Goal: Transaction & Acquisition: Purchase product/service

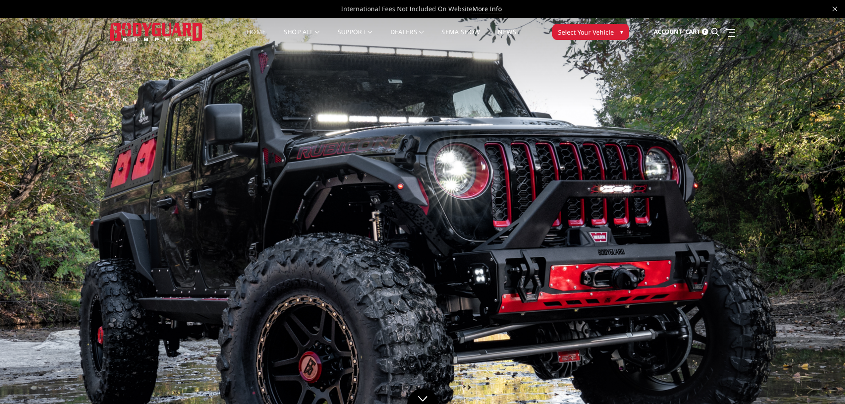
click at [592, 31] on span "Select Your Vehicle" at bounding box center [586, 31] width 56 height 9
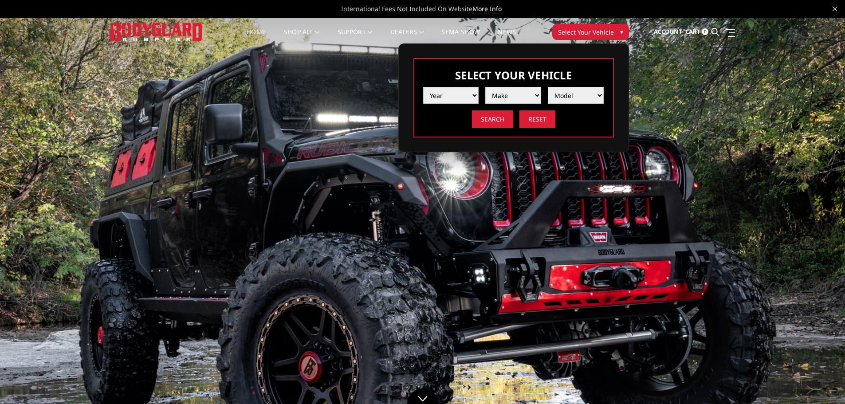
click at [462, 98] on select "Year 2025 2024 2023 2022 2021 2020 2019 2018 2017 2016 2015 2014 2013 2012 2011…" at bounding box center [451, 95] width 56 height 17
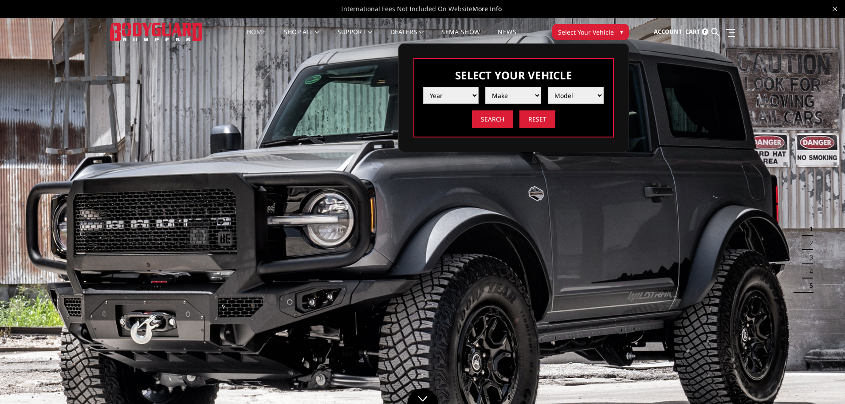
select select "yr_2025"
click at [423, 87] on select "Year 2025 2024 2023 2022 2021 2020 2019 2018 2017 2016 2015 2014 2013 2012 2011…" at bounding box center [451, 95] width 56 height 17
drag, startPoint x: 491, startPoint y: 106, endPoint x: 511, endPoint y: 98, distance: 20.9
click at [511, 98] on select "Make Chevrolet Ford GMC Ram Toyota" at bounding box center [513, 95] width 56 height 17
select select "mk_ford"
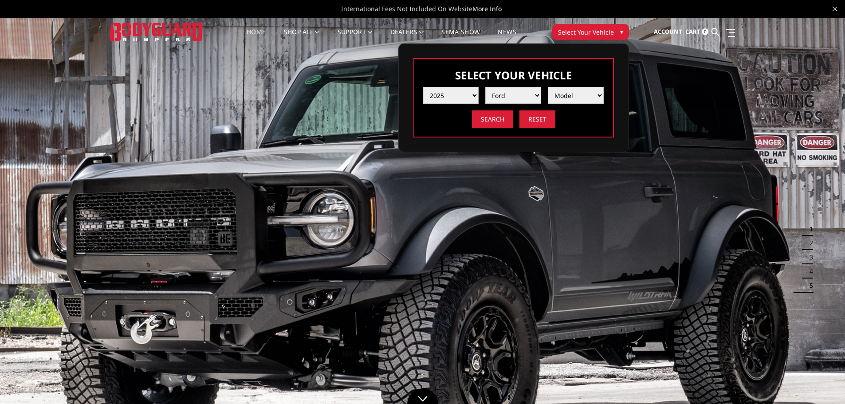
click at [485, 87] on select "Make Chevrolet Ford GMC Ram Toyota" at bounding box center [513, 95] width 56 height 17
click at [572, 96] on select "Model F150 F150 Raptor F250 / F350 F450 F550" at bounding box center [576, 95] width 56 height 17
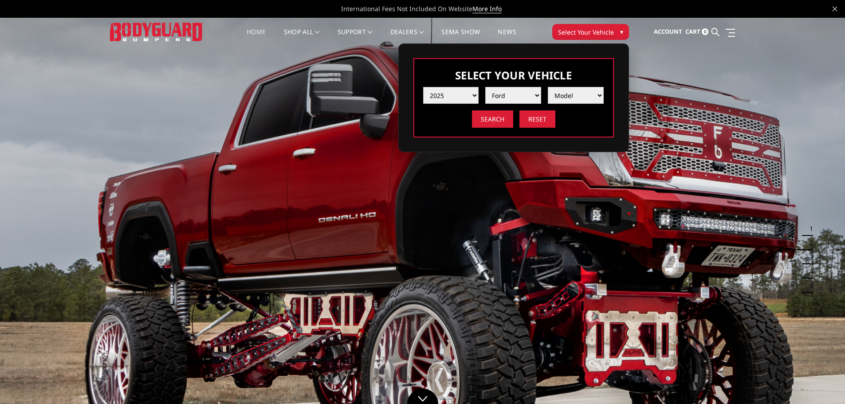
click at [462, 95] on select "Year 2025 2024 2023 2022 2021 2020 2019 2018 2017 2016 2015 2014 2013 2012 2011…" at bounding box center [451, 95] width 56 height 17
select select "yr_2024"
click at [423, 87] on select "Year 2025 2024 2023 2022 2021 2020 2019 2018 2017 2016 2015 2014 2013 2012 2011…" at bounding box center [451, 95] width 56 height 17
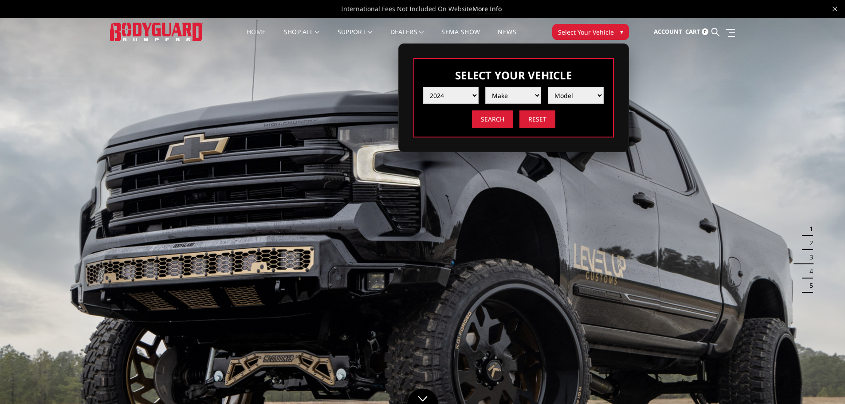
click at [519, 94] on select "Make Chevrolet Ford GMC Ram Toyota" at bounding box center [513, 95] width 56 height 17
select select "mk_ford"
click at [485, 87] on select "Make Chevrolet Ford GMC Ram Toyota" at bounding box center [513, 95] width 56 height 17
click at [575, 93] on select "Model F150 F150 Raptor F250 / F350 F450 F550" at bounding box center [576, 95] width 56 height 17
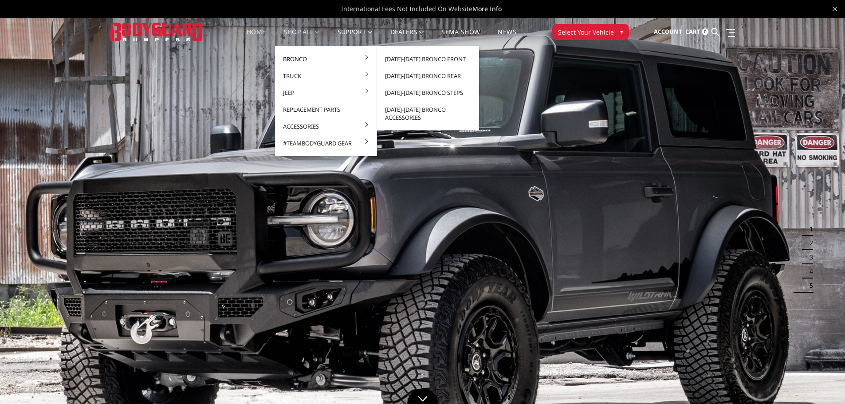
click at [293, 59] on link "Bronco" at bounding box center [325, 59] width 95 height 17
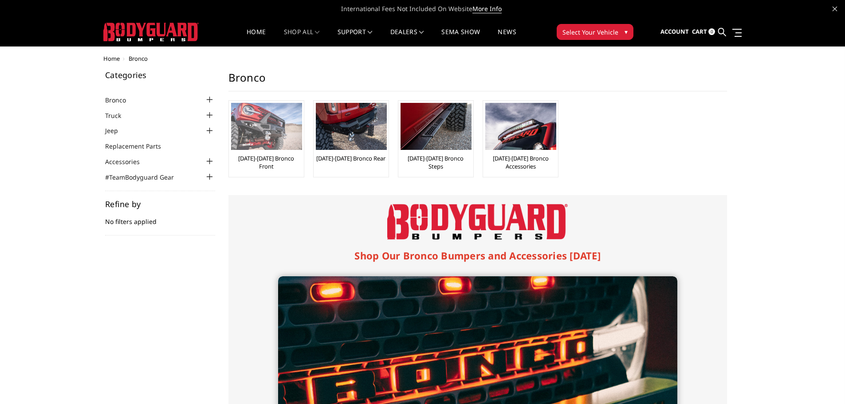
click at [267, 130] on img at bounding box center [266, 126] width 71 height 47
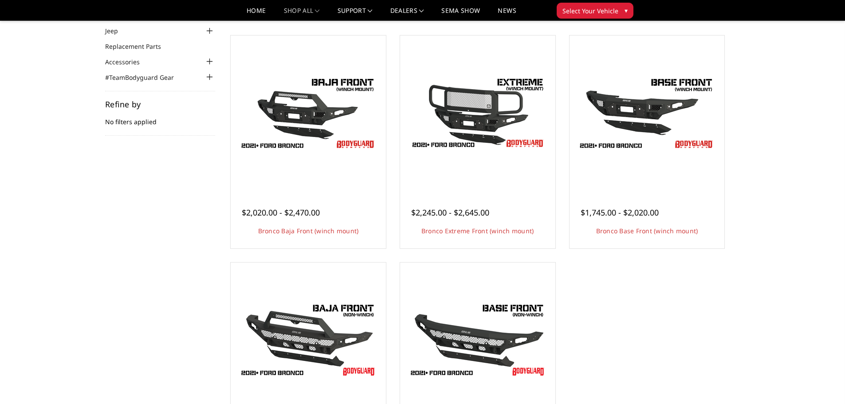
scroll to position [74, 0]
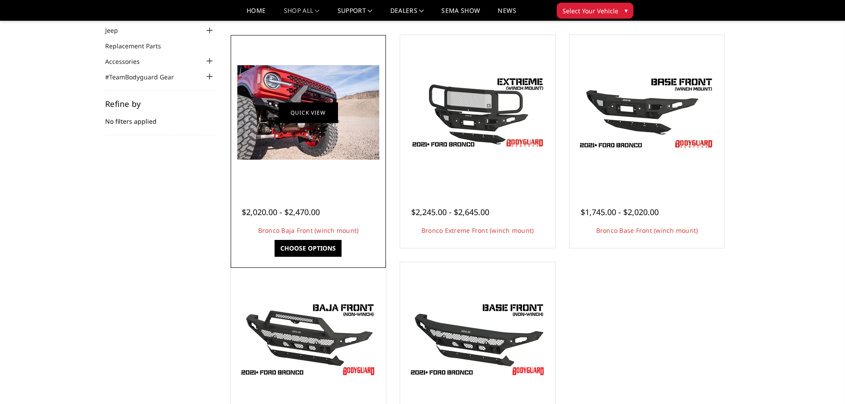
click at [326, 111] on link "Quick view" at bounding box center [307, 112] width 59 height 21
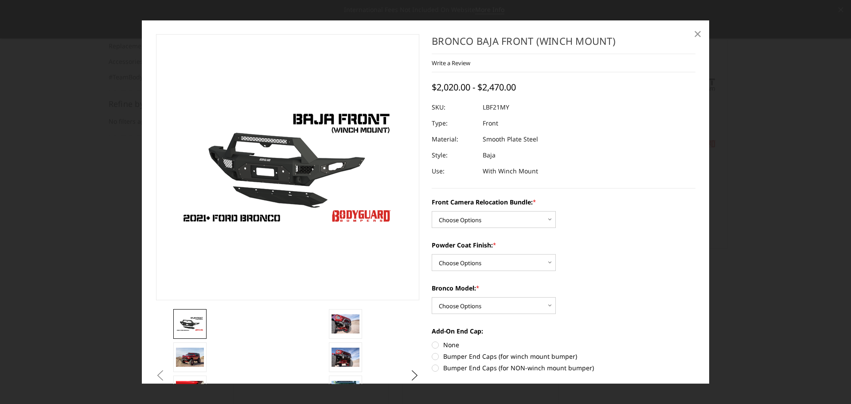
click at [697, 31] on span "×" at bounding box center [698, 33] width 8 height 19
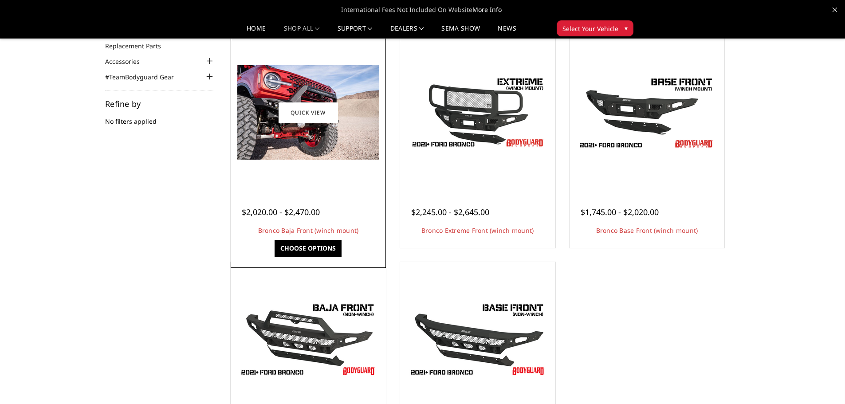
click at [333, 193] on div "$2,020.00 - $2,470.00 Bronco Baja Front (winch mount) The perfect low-profile b…" at bounding box center [308, 217] width 151 height 58
click at [323, 250] on link "Choose Options" at bounding box center [307, 248] width 67 height 17
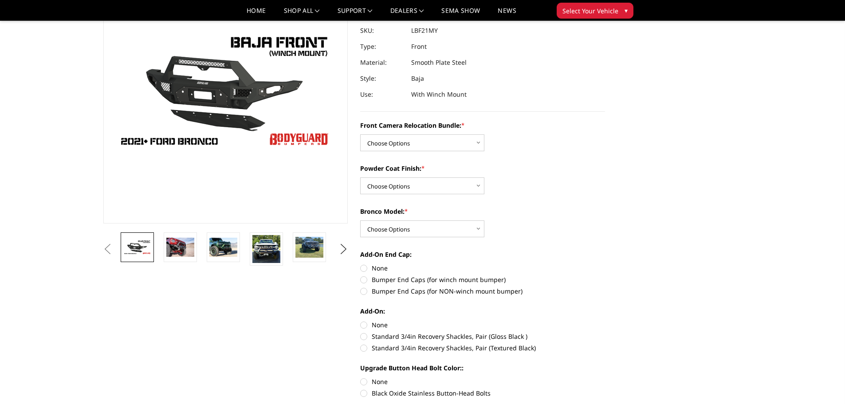
scroll to position [88, 0]
click at [451, 185] on select "Choose Options Textured Black Powder Coat Bare Metal" at bounding box center [422, 185] width 124 height 17
select select "4015"
click at [360, 177] on select "Choose Options Textured Black Powder Coat Bare Metal" at bounding box center [422, 185] width 124 height 17
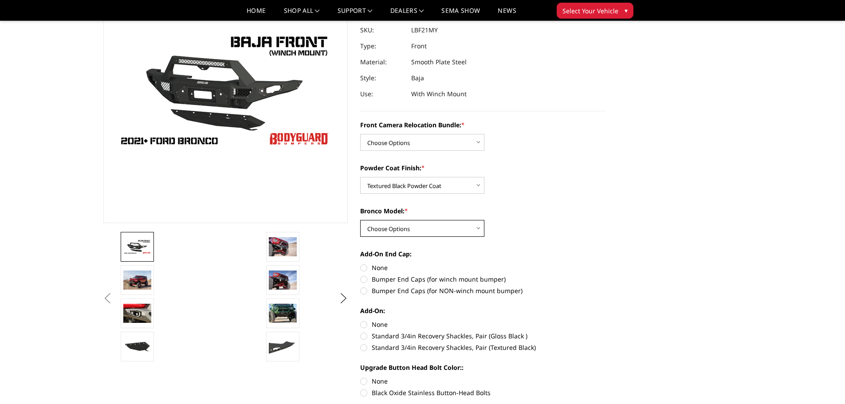
click at [458, 229] on select "Choose Options Raptor Base/Badlands/Wildtrak/etc." at bounding box center [422, 228] width 124 height 17
select select "4012"
click at [360, 220] on select "Choose Options Raptor Base/Badlands/Wildtrak/etc." at bounding box center [422, 228] width 124 height 17
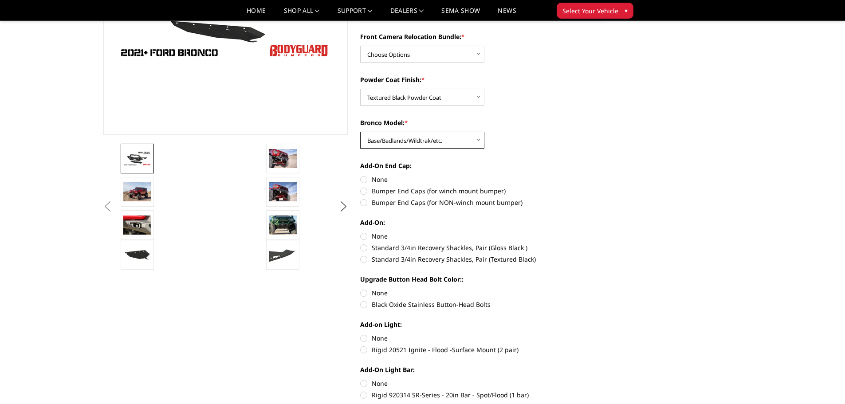
scroll to position [176, 0]
click at [368, 191] on label "Bumper End Caps (for winch mount bumper)" at bounding box center [482, 190] width 245 height 9
click at [605, 175] on input "Bumper End Caps (for winch mount bumper)" at bounding box center [605, 174] width 0 height 0
radio input "true"
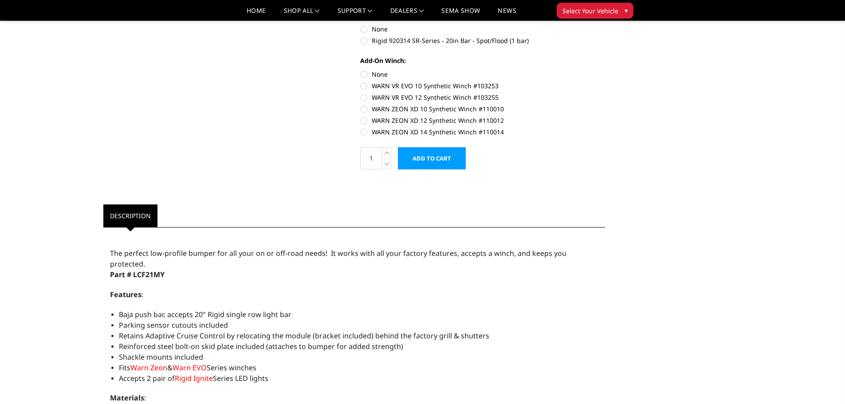
scroll to position [531, 0]
drag, startPoint x: 133, startPoint y: 262, endPoint x: 168, endPoint y: 262, distance: 35.5
click at [168, 269] on p "Part # LCF21MY" at bounding box center [354, 274] width 489 height 11
copy span "LCF21MY"
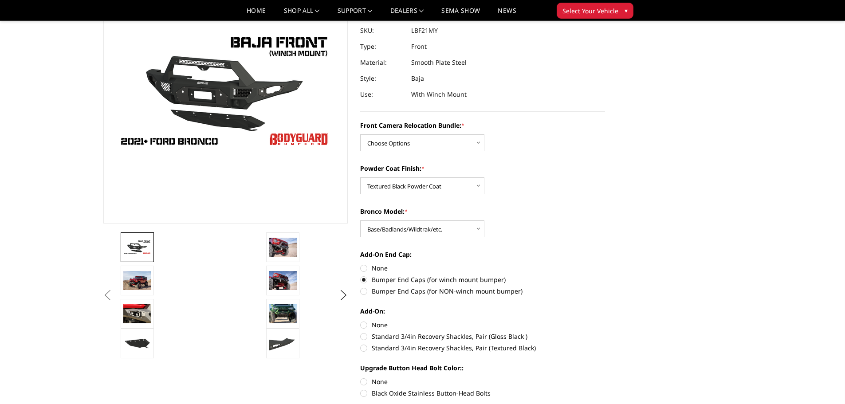
scroll to position [88, 0]
click at [475, 141] on select "Choose Options Without Front Camera Relocation With Front Camera Relocation (Ha…" at bounding box center [422, 142] width 124 height 17
click at [468, 146] on select "Choose Options Without Front Camera Relocation With Front Camera Relocation (Ha…" at bounding box center [422, 142] width 124 height 17
select select "4017"
click at [360, 134] on select "Choose Options Without Front Camera Relocation With Front Camera Relocation (Ha…" at bounding box center [422, 142] width 124 height 17
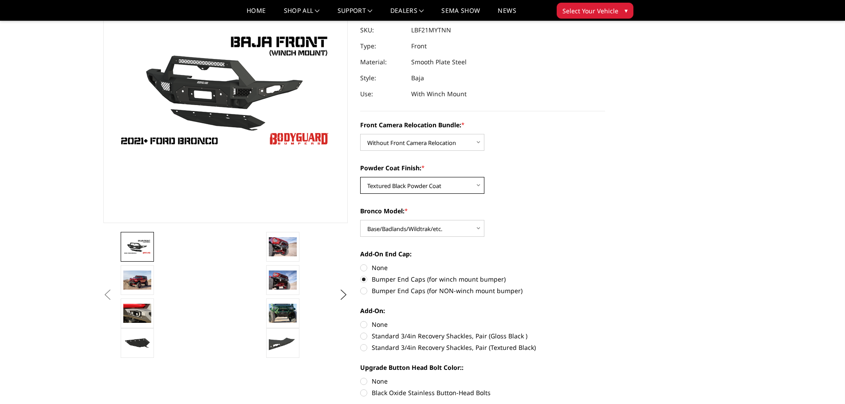
click at [464, 184] on select "Choose Options Textured Black Powder Coat Bare Metal" at bounding box center [422, 185] width 124 height 17
click at [360, 177] on select "Choose Options Textured Black Powder Coat Bare Metal" at bounding box center [422, 185] width 124 height 17
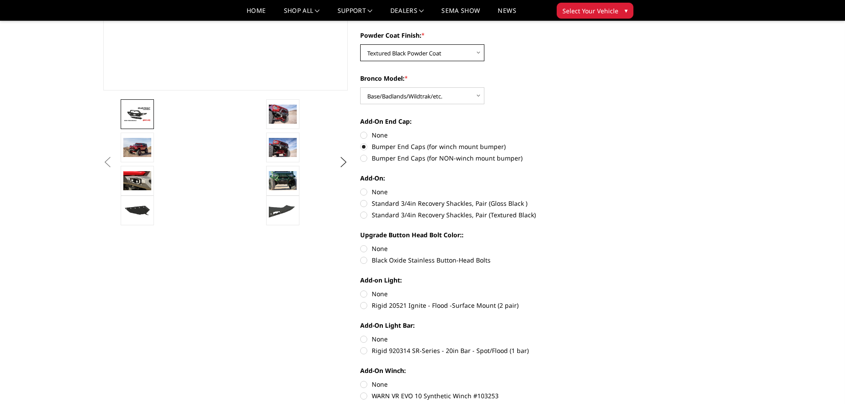
scroll to position [221, 0]
click at [366, 213] on label "Standard 3/4in Recovery Shackles, Pair (Textured Black)" at bounding box center [482, 214] width 245 height 9
click at [605, 199] on input "Standard 3/4in Recovery Shackles, Pair (Textured Black)" at bounding box center [605, 198] width 0 height 0
radio input "true"
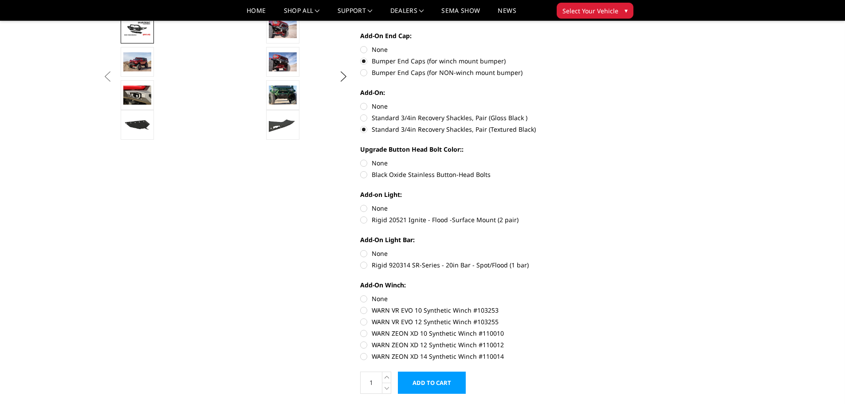
click at [364, 177] on label "Black Oxide Stainless Button-Head Bolts" at bounding box center [482, 174] width 245 height 9
click at [605, 159] on input "Black Oxide Stainless Button-Head Bolts" at bounding box center [605, 158] width 0 height 0
radio input "true"
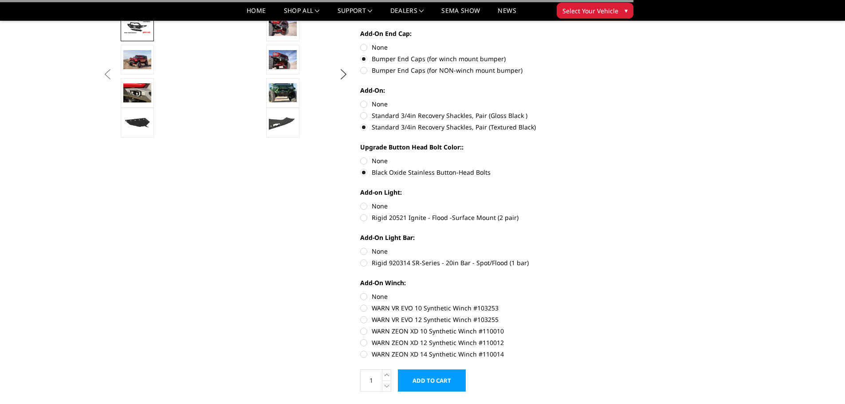
scroll to position [309, 0]
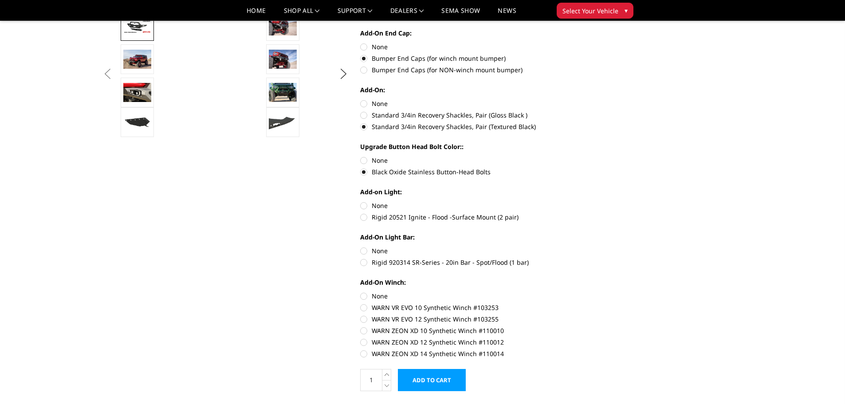
click at [364, 217] on label "Rigid 20521 Ignite - Flood -Surface Mount (2 pair)" at bounding box center [482, 216] width 245 height 9
click at [605, 201] on input "Rigid 20521 Ignite - Flood -Surface Mount (2 pair)" at bounding box center [605, 201] width 0 height 0
radio input "true"
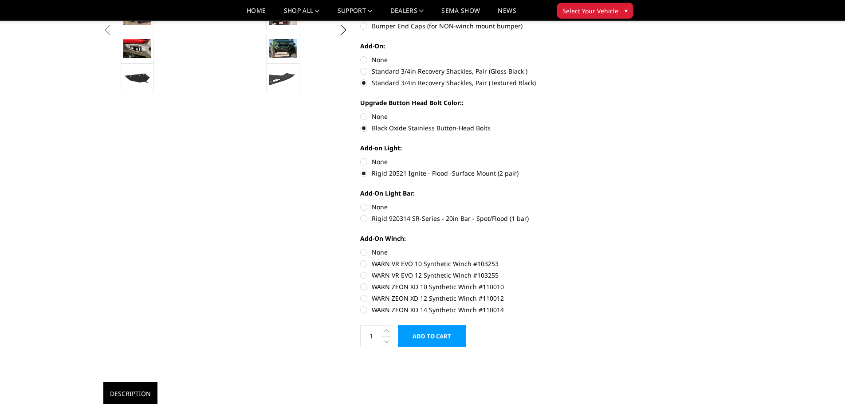
scroll to position [353, 0]
click at [366, 217] on label "Rigid 920314 SR-Series - 20in Bar - Spot/Flood (1 bar)" at bounding box center [482, 217] width 245 height 9
click at [605, 202] on input "Rigid 920314 SR-Series - 20in Bar - Spot/Flood (1 bar)" at bounding box center [605, 202] width 0 height 0
radio input "true"
click at [366, 310] on label "WARN ZEON XD 14 Synthetic Winch #110014" at bounding box center [482, 309] width 245 height 9
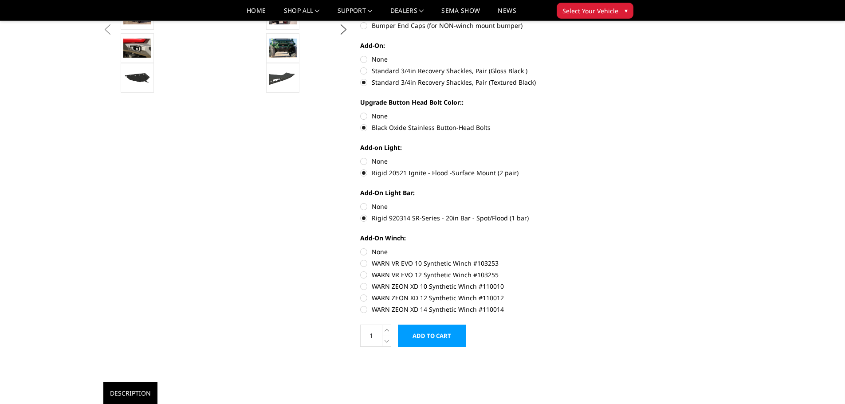
click at [605, 294] on input "WARN ZEON XD 14 Synthetic Winch #110014" at bounding box center [605, 293] width 0 height 0
radio input "true"
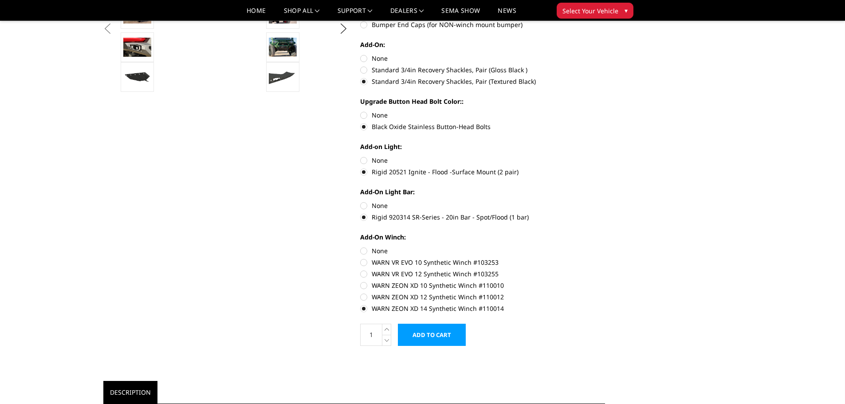
click at [364, 294] on label "WARN ZEON XD 12 Synthetic Winch #110012" at bounding box center [482, 296] width 245 height 9
click at [605, 281] on input "WARN ZEON XD 12 Synthetic Winch #110012" at bounding box center [605, 281] width 0 height 0
radio input "true"
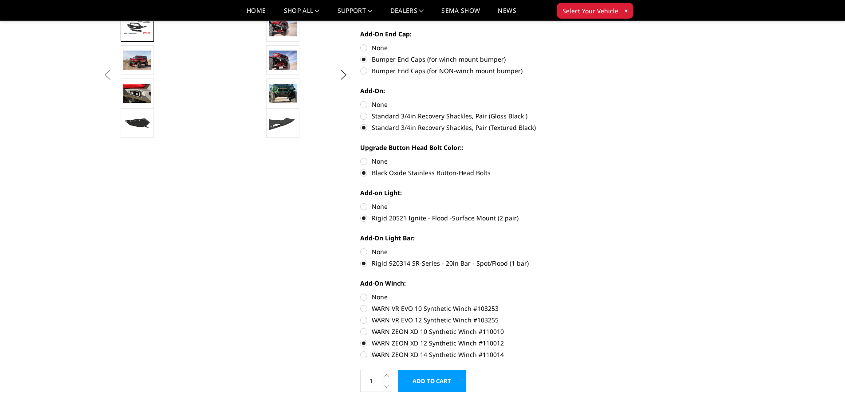
scroll to position [308, 0]
click at [365, 353] on label "WARN ZEON XD 14 Synthetic Winch #110014" at bounding box center [482, 353] width 245 height 9
click at [605, 338] on input "WARN ZEON XD 14 Synthetic Winch #110014" at bounding box center [605, 338] width 0 height 0
radio input "true"
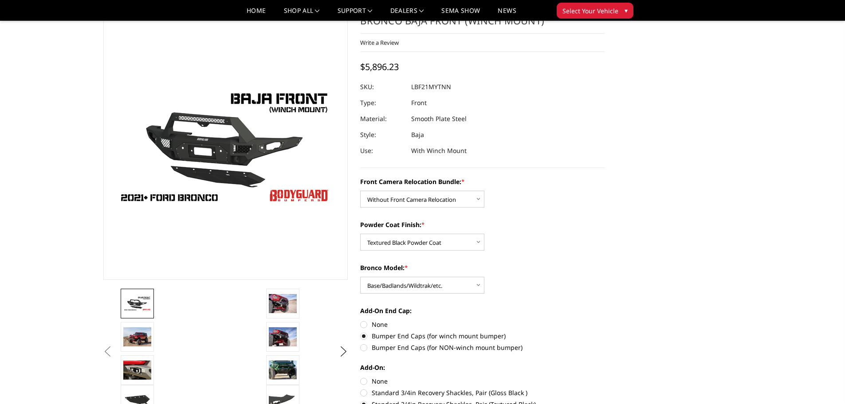
scroll to position [0, 0]
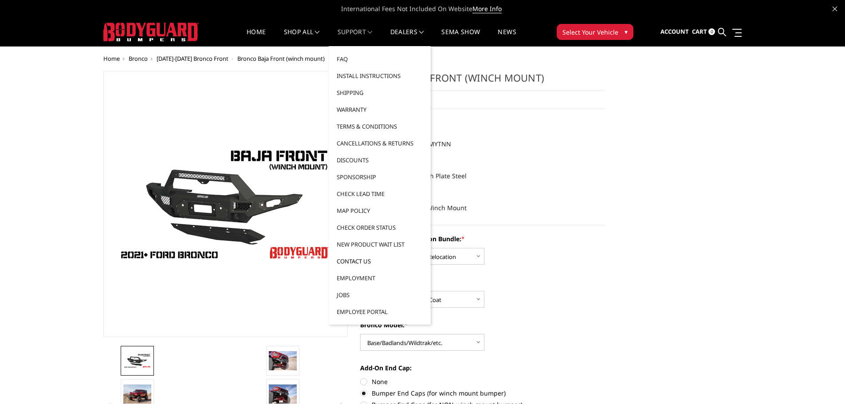
click at [361, 260] on link "Contact Us" at bounding box center [379, 261] width 95 height 17
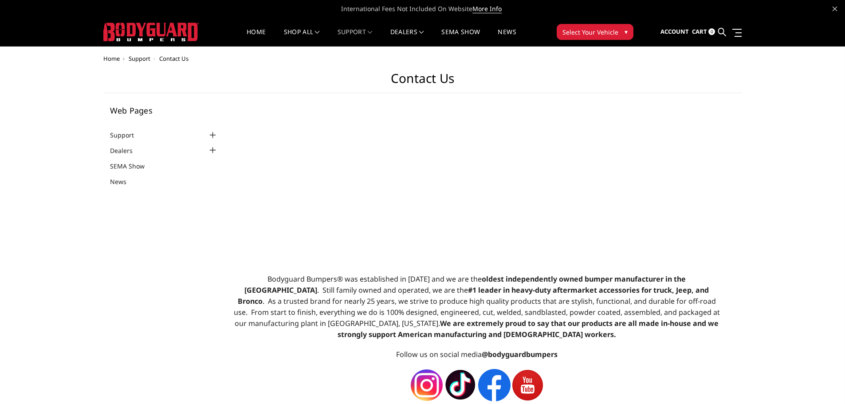
select select "US"
click at [128, 150] on link "Dealers" at bounding box center [127, 150] width 34 height 9
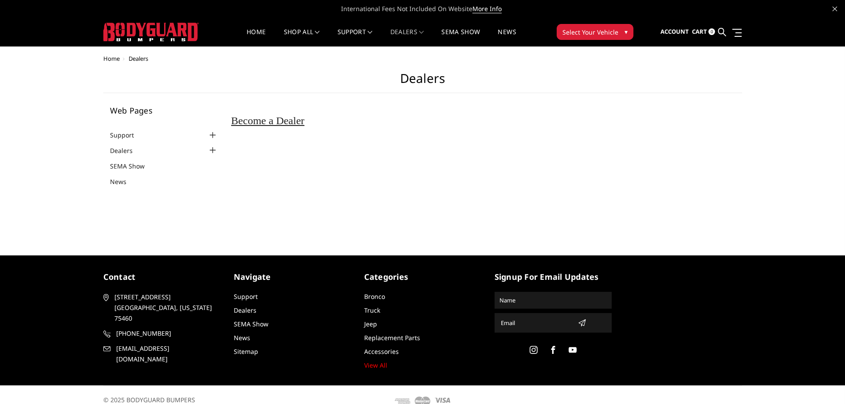
click at [215, 149] on div at bounding box center [212, 150] width 11 height 11
click at [121, 151] on link "Dealers" at bounding box center [127, 150] width 34 height 9
click at [246, 310] on link "Dealers" at bounding box center [245, 310] width 23 height 8
click at [215, 134] on div at bounding box center [212, 135] width 11 height 11
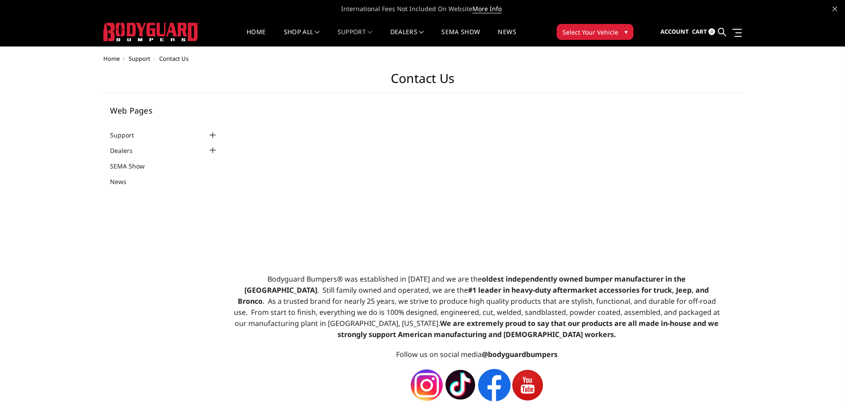
select select "US"
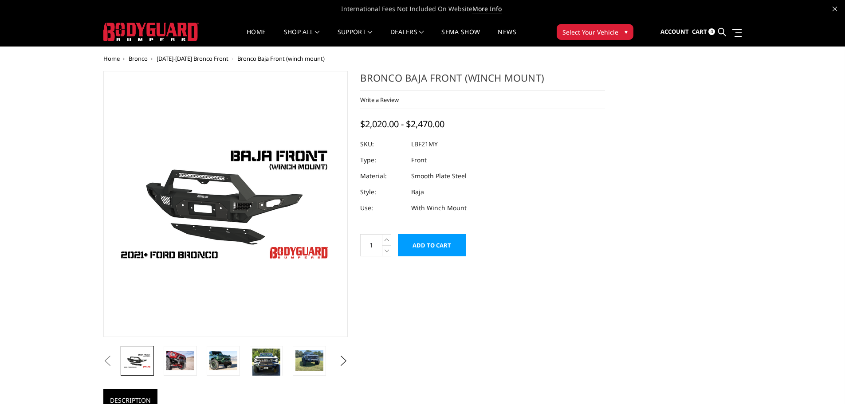
select select "4017"
select select "4015"
select select "4012"
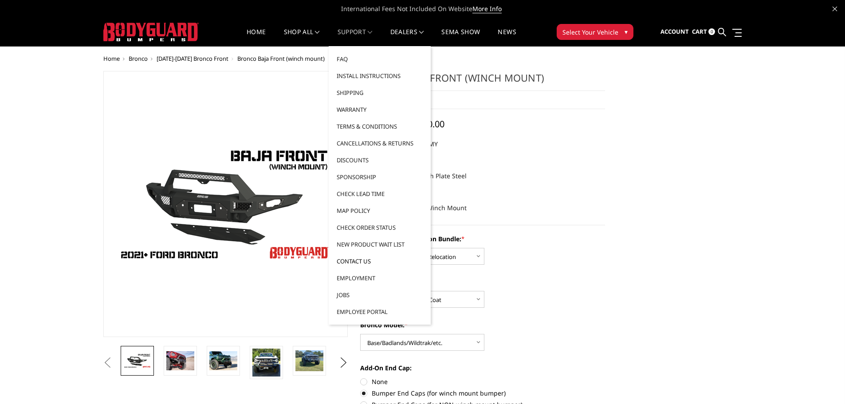
click at [366, 262] on link "Contact Us" at bounding box center [379, 261] width 95 height 17
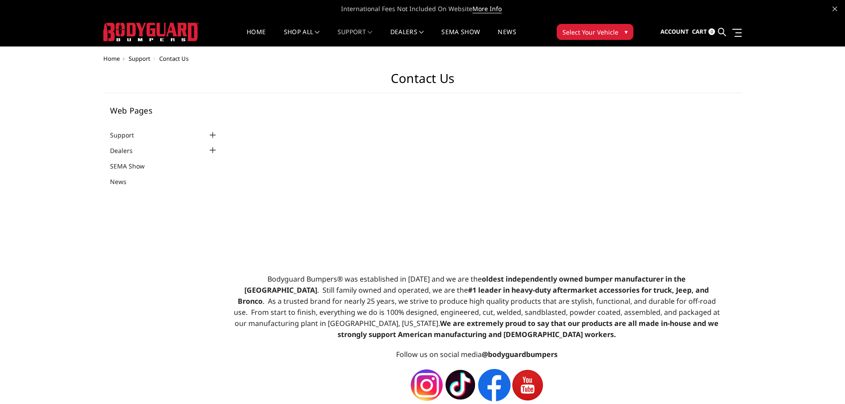
select select "US"
click at [214, 133] on div at bounding box center [212, 135] width 11 height 11
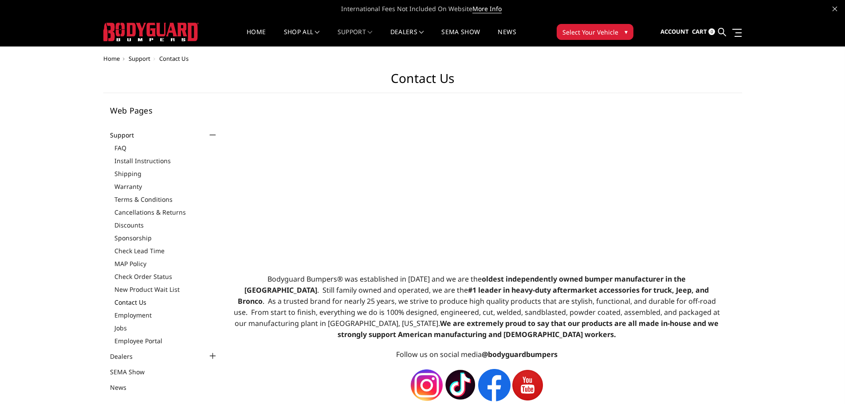
click at [129, 301] on link "Contact Us" at bounding box center [166, 302] width 104 height 9
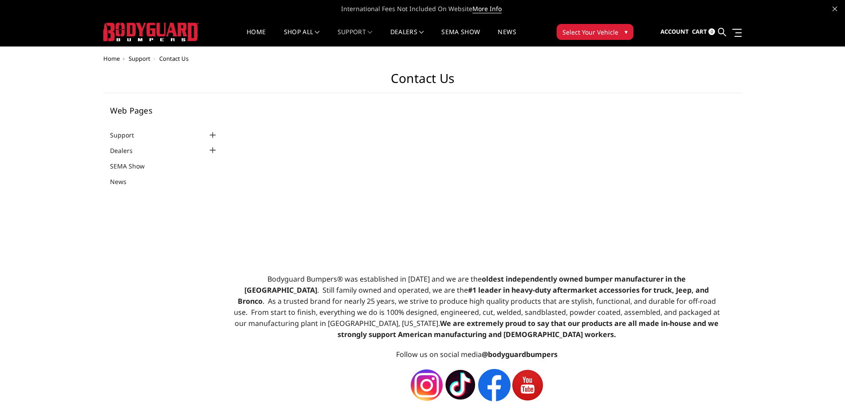
select select "US"
click at [737, 35] on link at bounding box center [735, 32] width 12 height 9
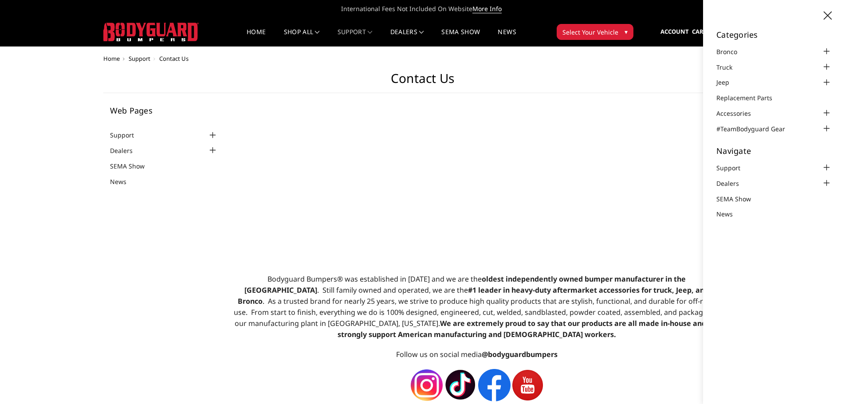
click at [647, 112] on main "Bodyguard Bumpers® was established in 2000 and we are the oldest independently …" at bounding box center [476, 389] width 505 height 567
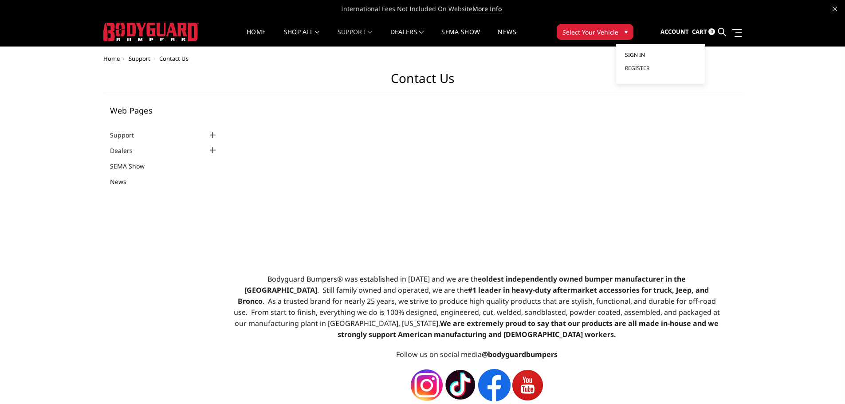
click at [643, 53] on span "Sign in" at bounding box center [635, 55] width 20 height 8
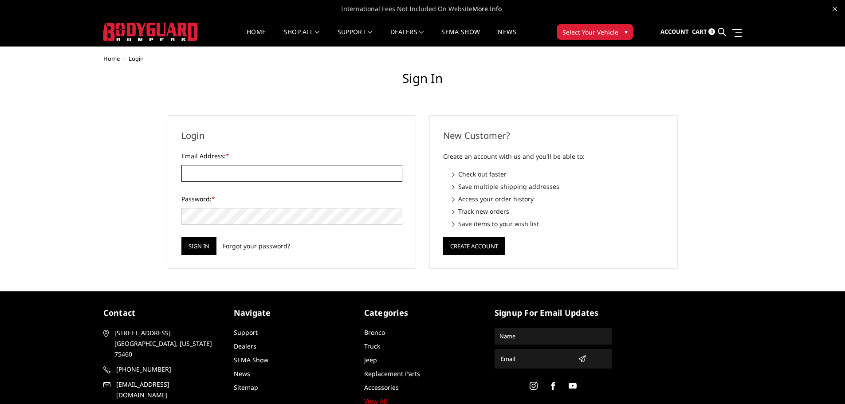
click at [248, 171] on input "Email Address: *" at bounding box center [291, 173] width 221 height 17
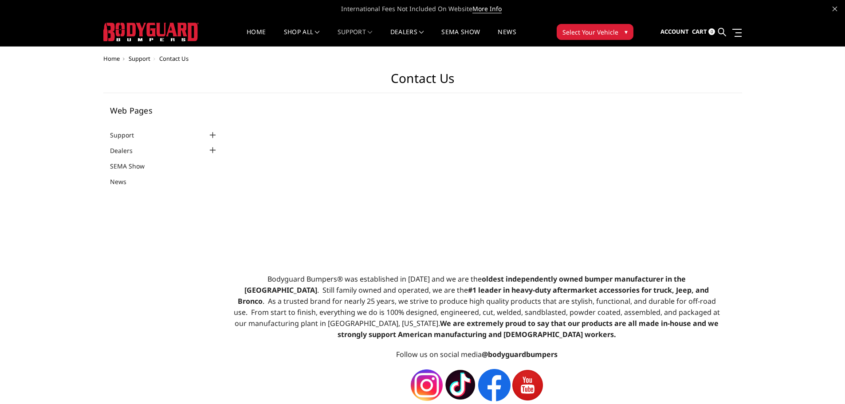
select select "US"
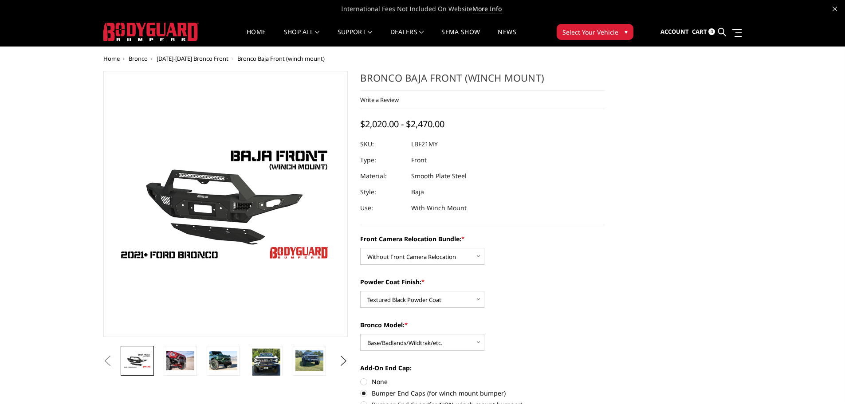
select select "4017"
select select "4015"
select select "4012"
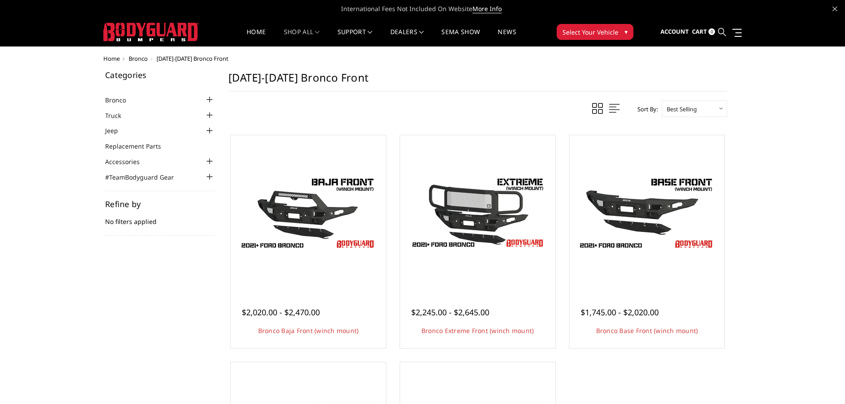
click at [725, 32] on icon at bounding box center [722, 32] width 8 height 8
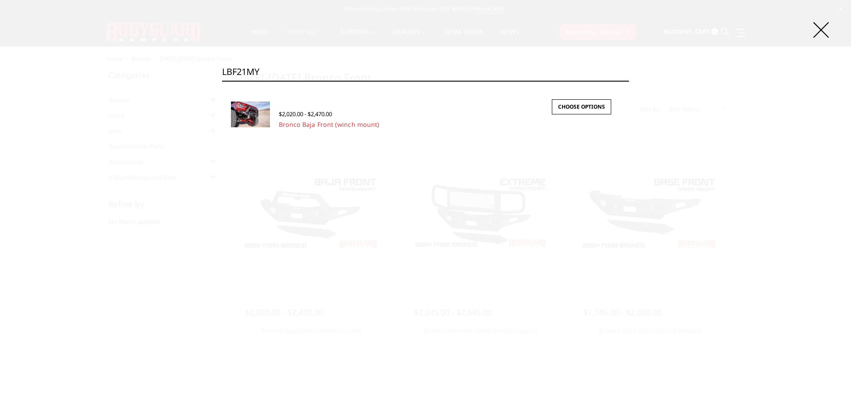
type input "LBF21MY"
click at [352, 120] on div "$2,020.00 - $2,470.00" at bounding box center [445, 115] width 333 height 12
click at [563, 105] on link "Choose Options" at bounding box center [581, 106] width 59 height 15
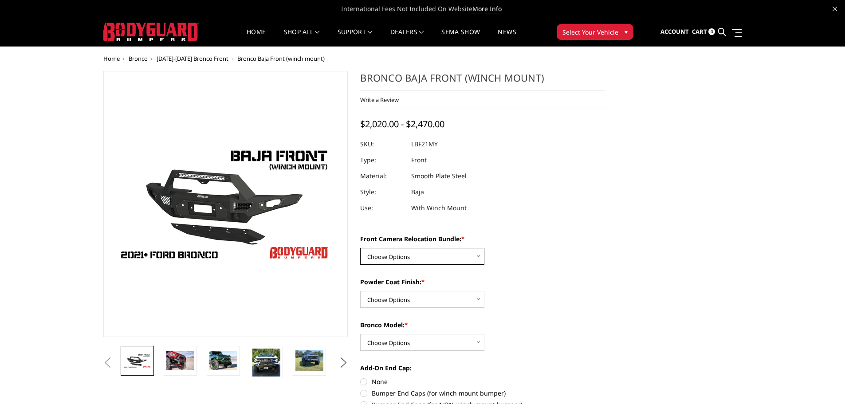
click at [473, 253] on select "Choose Options Without Front Camera Relocation With Front Camera Relocation (Ha…" at bounding box center [422, 256] width 124 height 17
select select "4017"
click at [360, 248] on select "Choose Options Without Front Camera Relocation With Front Camera Relocation (Ha…" at bounding box center [422, 256] width 124 height 17
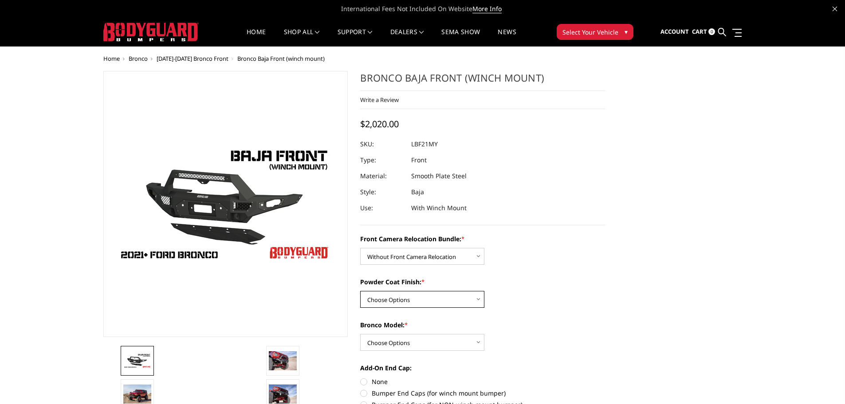
click at [474, 296] on select "Choose Options Textured Black Powder Coat Bare Metal" at bounding box center [422, 299] width 124 height 17
select select "4015"
click at [360, 291] on select "Choose Options Textured Black Powder Coat Bare Metal" at bounding box center [422, 299] width 124 height 17
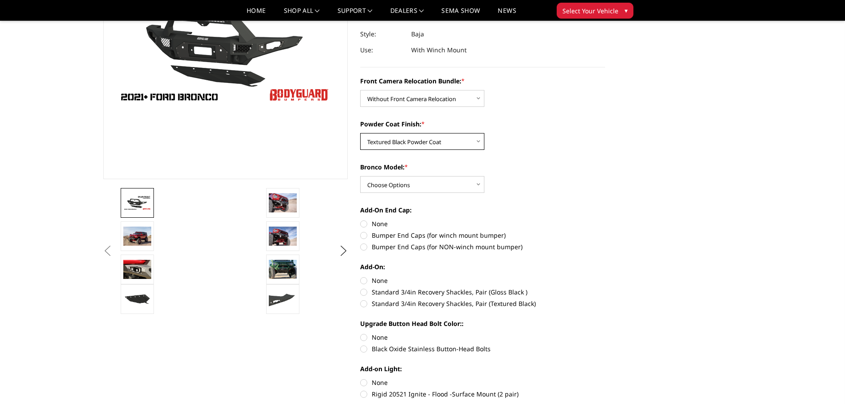
scroll to position [133, 0]
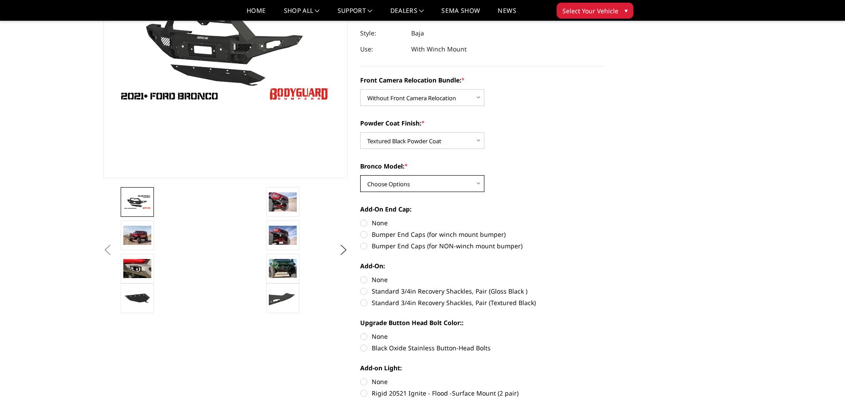
click at [462, 181] on select "Choose Options Raptor Base/Badlands/Wildtrak/etc." at bounding box center [422, 183] width 124 height 17
select select "4012"
click at [360, 175] on select "Choose Options Raptor Base/Badlands/Wildtrak/etc." at bounding box center [422, 183] width 124 height 17
click at [285, 269] on img at bounding box center [283, 268] width 28 height 19
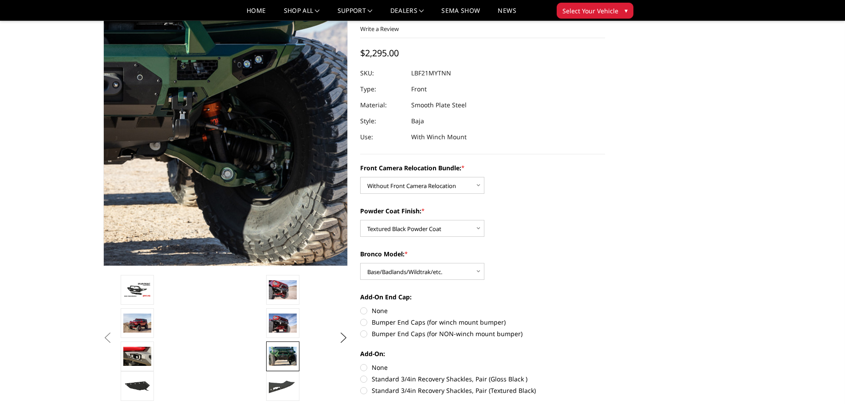
scroll to position [44, 0]
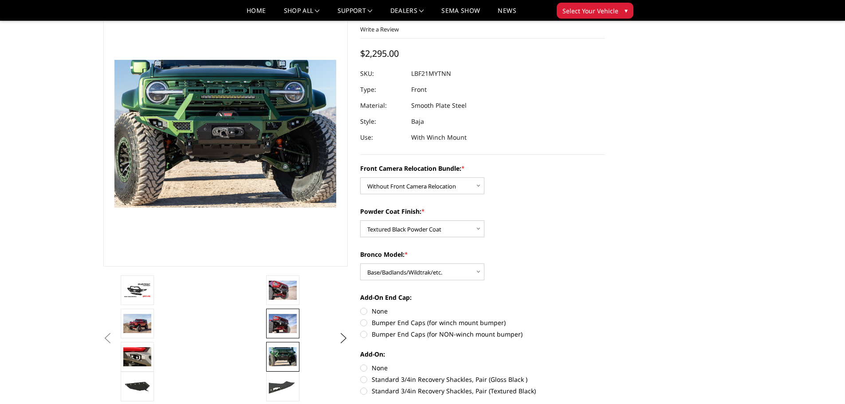
click at [282, 321] on img at bounding box center [283, 323] width 28 height 19
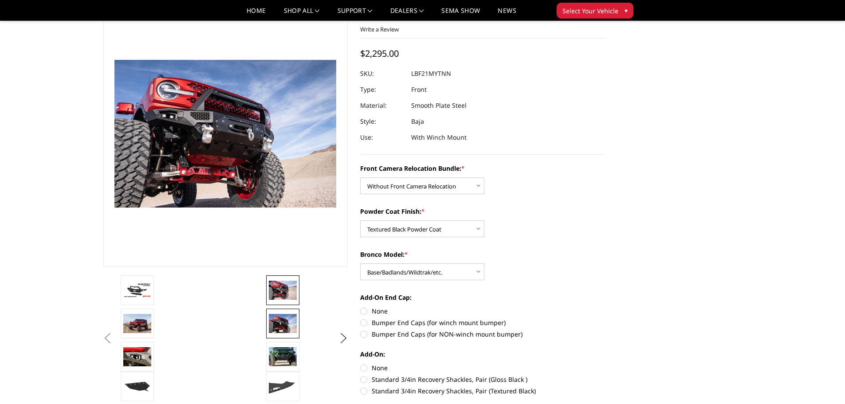
click at [278, 288] on img at bounding box center [283, 290] width 28 height 19
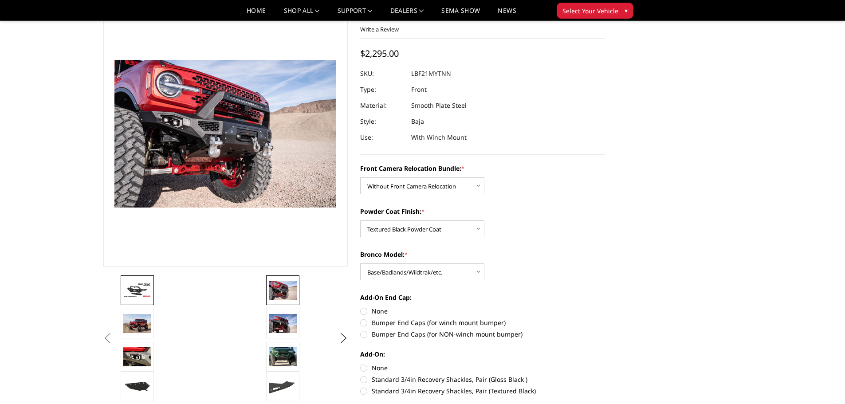
click at [141, 290] on img at bounding box center [137, 290] width 28 height 16
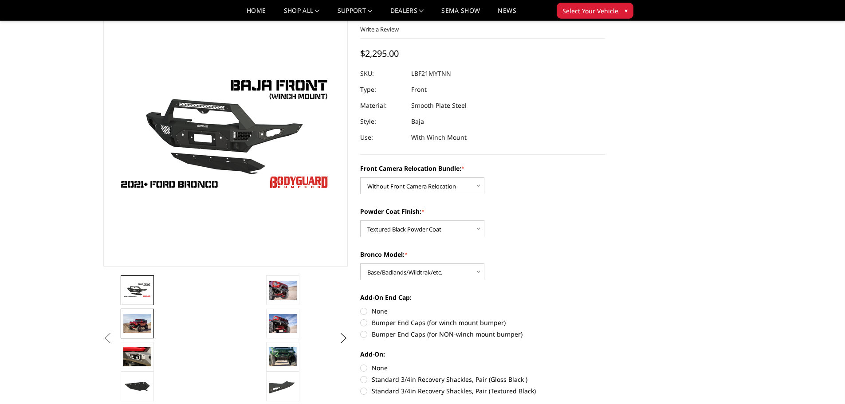
click at [135, 328] on img at bounding box center [137, 323] width 28 height 19
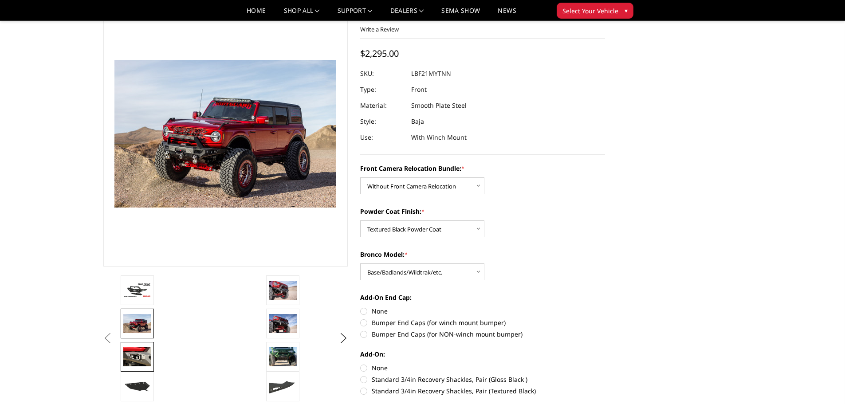
click at [136, 355] on img at bounding box center [137, 356] width 28 height 19
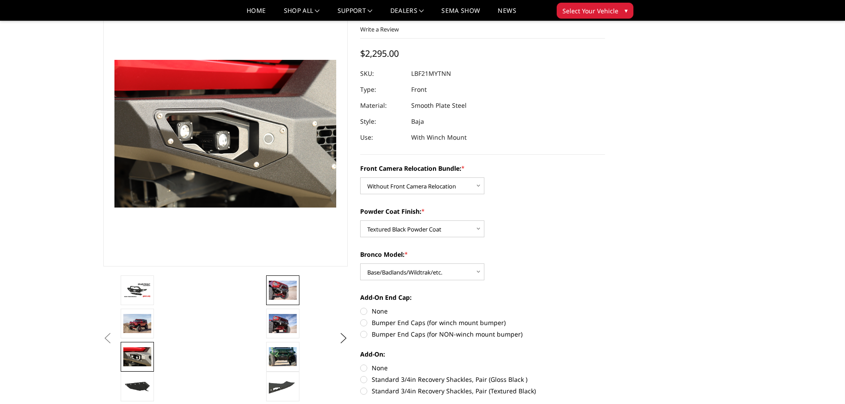
click at [284, 292] on img at bounding box center [283, 290] width 28 height 19
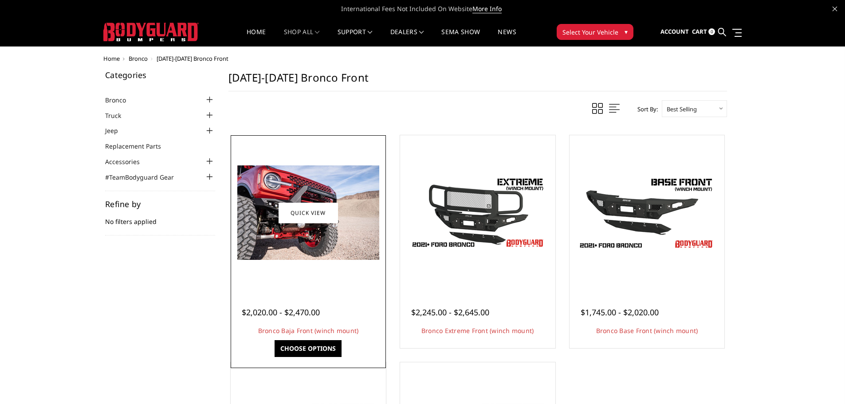
click at [321, 347] on link "Choose Options" at bounding box center [307, 348] width 67 height 17
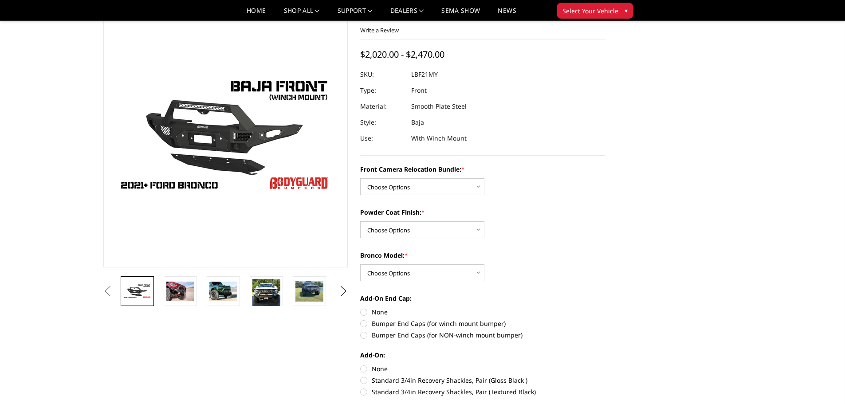
scroll to position [44, 0]
click at [473, 186] on select "Choose Options Without Front Camera Relocation With Front Camera Relocation (Ha…" at bounding box center [422, 186] width 124 height 17
select select "4017"
click at [360, 178] on select "Choose Options Without Front Camera Relocation With Front Camera Relocation (Ha…" at bounding box center [422, 186] width 124 height 17
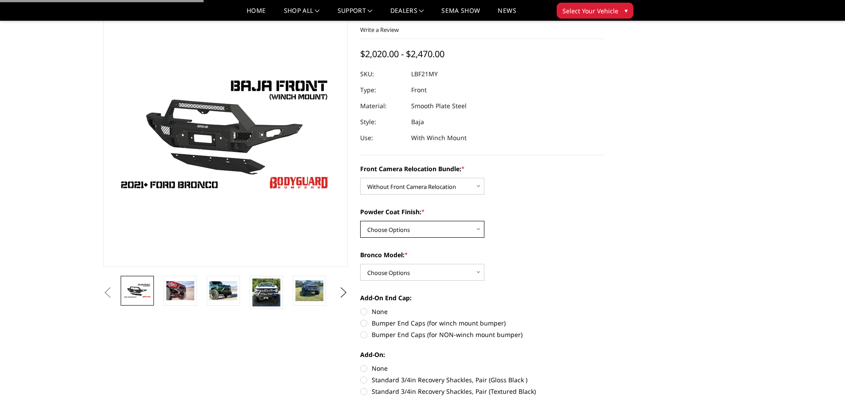
click at [449, 227] on select "Choose Options Textured Black Powder Coat Bare Metal" at bounding box center [422, 229] width 124 height 17
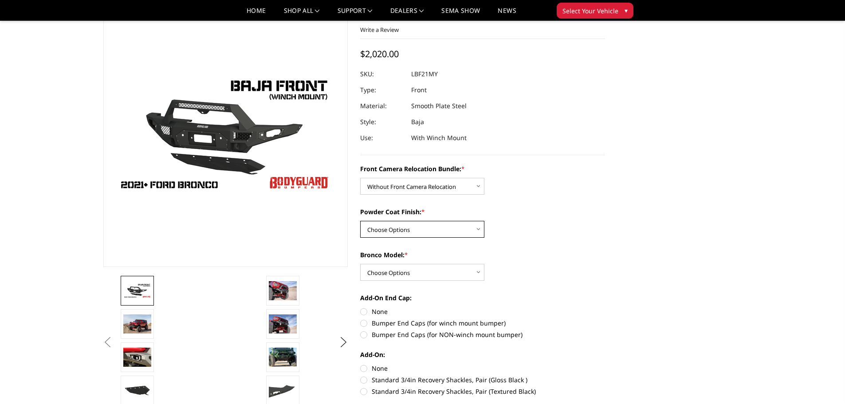
select select "4015"
click at [360, 221] on select "Choose Options Textured Black Powder Coat Bare Metal" at bounding box center [422, 229] width 124 height 17
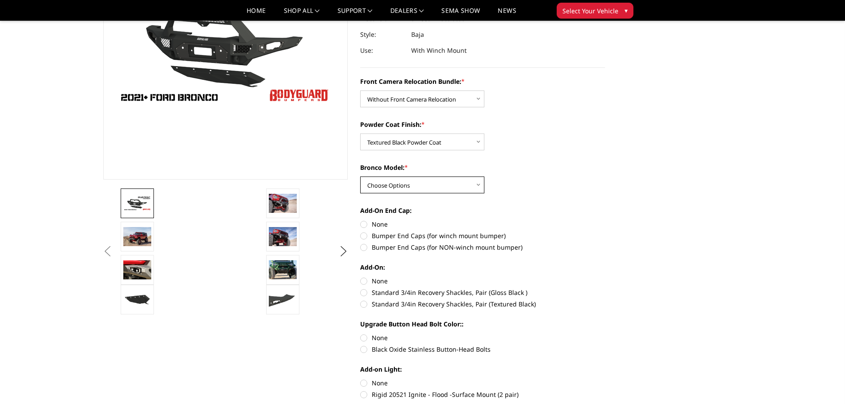
click at [458, 183] on select "Choose Options Raptor Base/Badlands/Wildtrak/etc." at bounding box center [422, 184] width 124 height 17
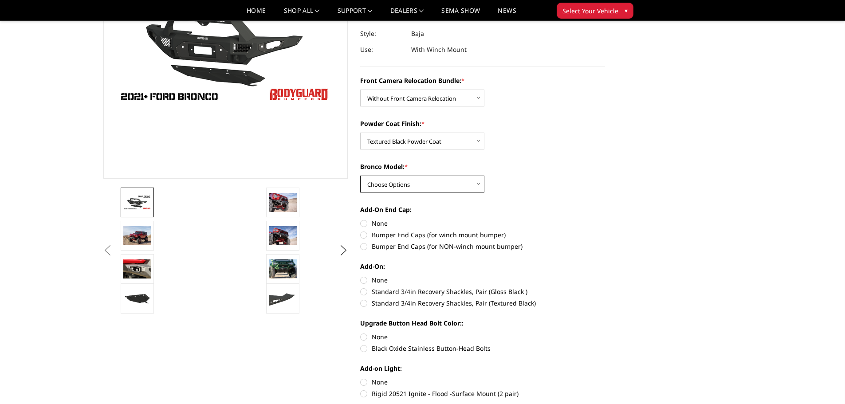
click at [446, 185] on select "Choose Options Raptor Base/Badlands/Wildtrak/etc." at bounding box center [422, 184] width 124 height 17
select select "4012"
click at [360, 176] on select "Choose Options Raptor Base/Badlands/Wildtrak/etc." at bounding box center [422, 184] width 124 height 17
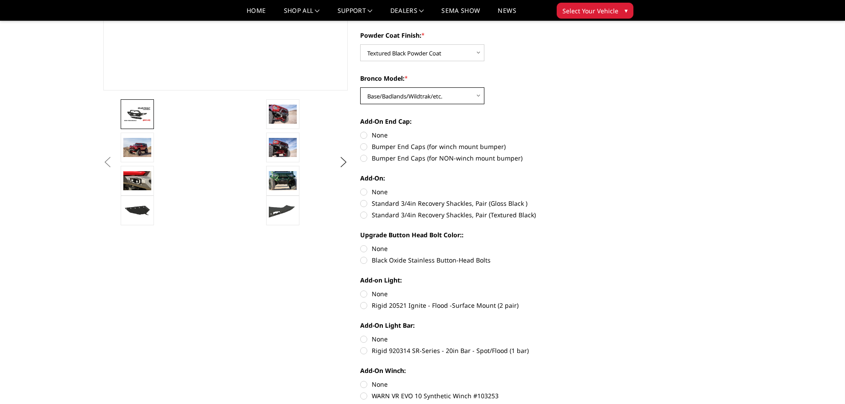
scroll to position [221, 0]
click at [362, 146] on label "Bumper End Caps (for winch mount bumper)" at bounding box center [482, 145] width 245 height 9
click at [605, 130] on input "Bumper End Caps (for winch mount bumper)" at bounding box center [605, 130] width 0 height 0
radio input "true"
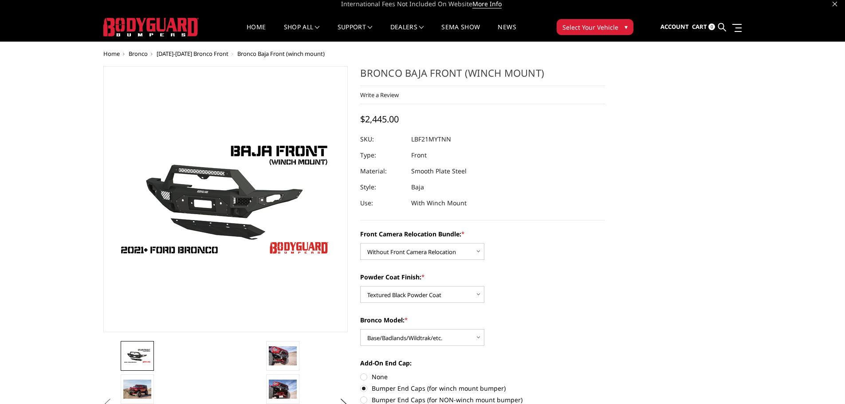
scroll to position [0, 0]
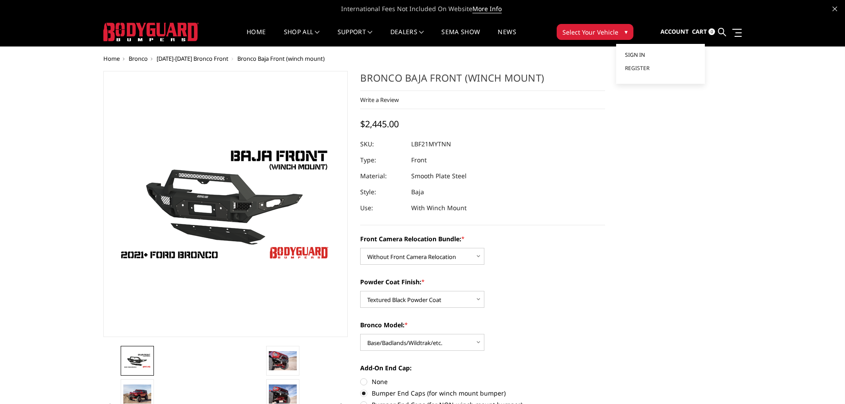
click at [638, 55] on span "Sign in" at bounding box center [635, 55] width 20 height 8
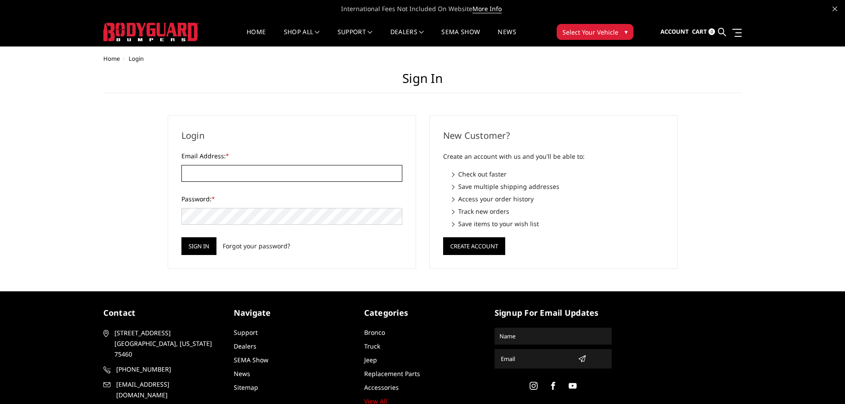
click at [262, 171] on input "Email Address: *" at bounding box center [291, 173] width 221 height 17
type input "AMASTER@BOZARD.COM"
click at [181, 237] on input "Sign in" at bounding box center [198, 246] width 35 height 18
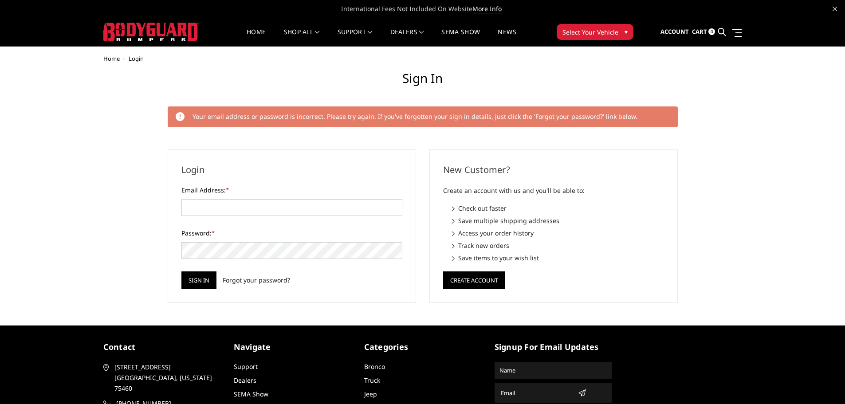
click at [282, 66] on div "Home Login Sign in Your email address or password is incorrect. Please try agai…" at bounding box center [422, 178] width 638 height 247
click at [227, 206] on input "Email Address: *" at bounding box center [291, 207] width 221 height 17
type input "a"
type input "[EMAIL_ADDRESS][PERSON_NAME][DOMAIN_NAME]"
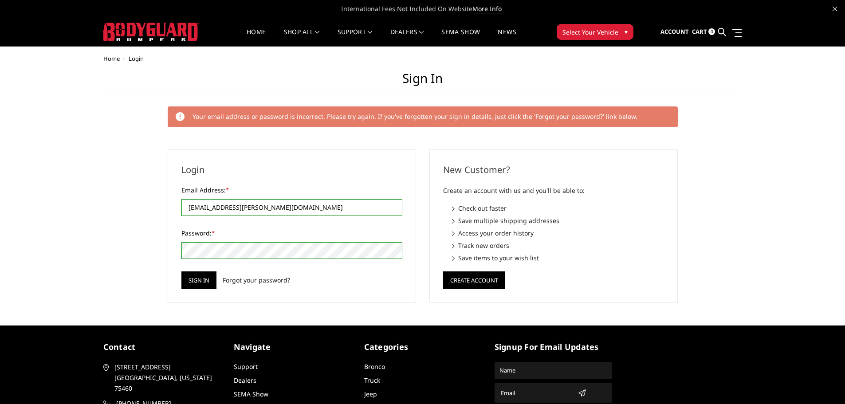
click at [397, 251] on span at bounding box center [397, 250] width 7 height 7
click at [303, 221] on form "Email Address: * [EMAIL_ADDRESS][PERSON_NAME][DOMAIN_NAME] Please use a valid e…" at bounding box center [291, 237] width 221 height 104
click at [195, 282] on input "Sign in" at bounding box center [198, 280] width 35 height 18
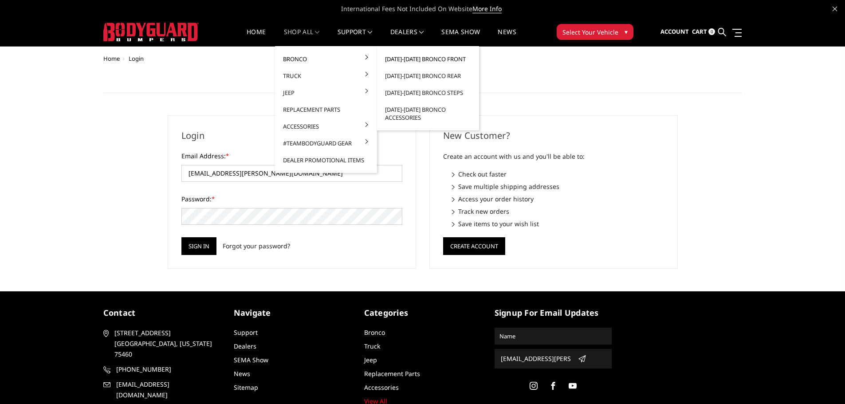
click at [406, 57] on link "[DATE]-[DATE] Bronco Front" at bounding box center [427, 59] width 95 height 17
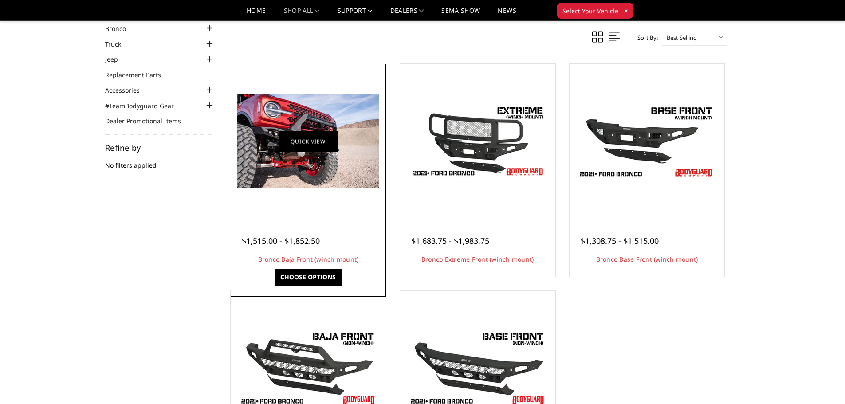
scroll to position [45, 0]
click at [309, 279] on link "Choose Options" at bounding box center [307, 277] width 67 height 17
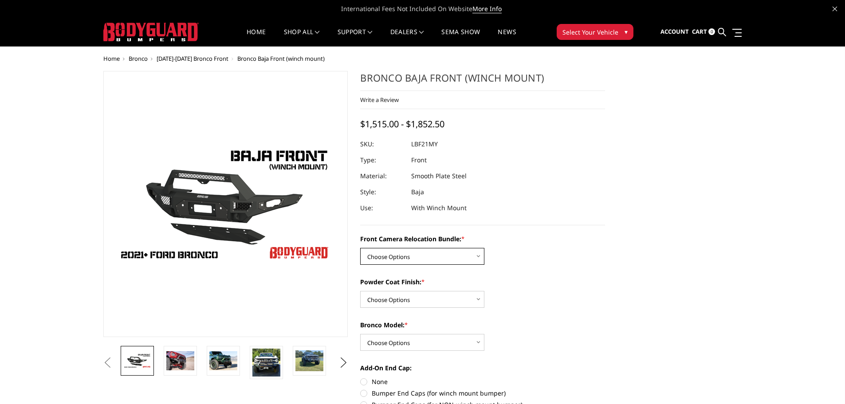
click at [455, 259] on select "Choose Options Without Front Camera Relocation With Front Camera Relocation (Ha…" at bounding box center [422, 256] width 124 height 17
select select "4017"
click at [360, 248] on select "Choose Options Without Front Camera Relocation With Front Camera Relocation (Ha…" at bounding box center [422, 256] width 124 height 17
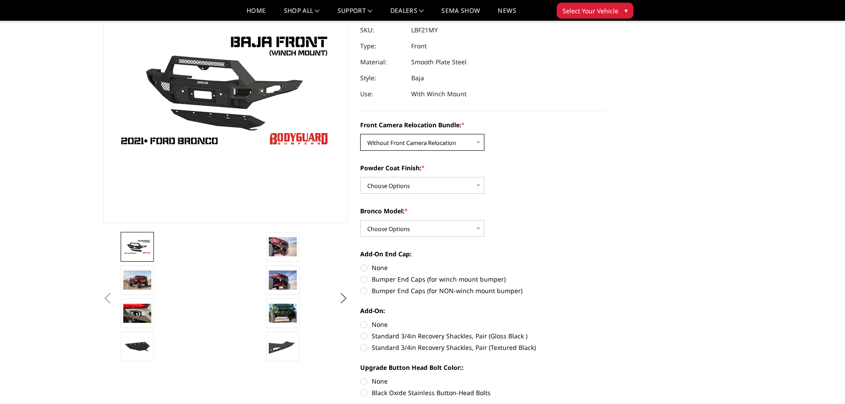
scroll to position [88, 0]
click at [463, 188] on select "Choose Options Textured Black Powder Coat Bare Metal" at bounding box center [422, 184] width 124 height 17
select select "4015"
click at [360, 176] on select "Choose Options Textured Black Powder Coat Bare Metal" at bounding box center [422, 184] width 124 height 17
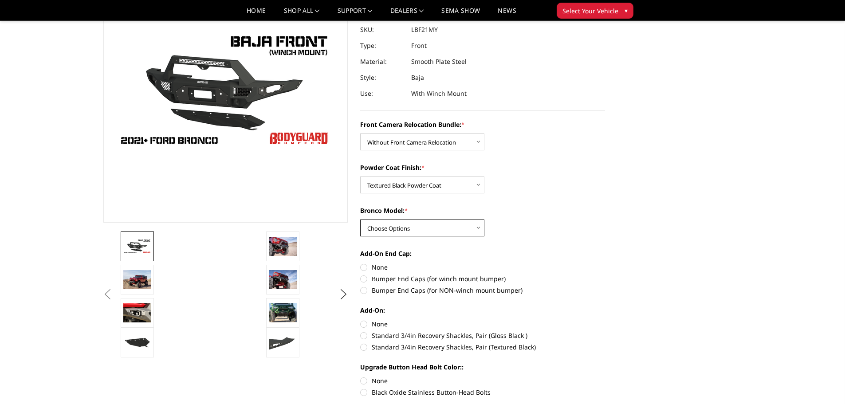
click at [436, 231] on select "Choose Options Raptor Base/Badlands/Wildtrak/etc." at bounding box center [422, 227] width 124 height 17
select select "4012"
click at [360, 219] on select "Choose Options Raptor Base/Badlands/Wildtrak/etc." at bounding box center [422, 227] width 124 height 17
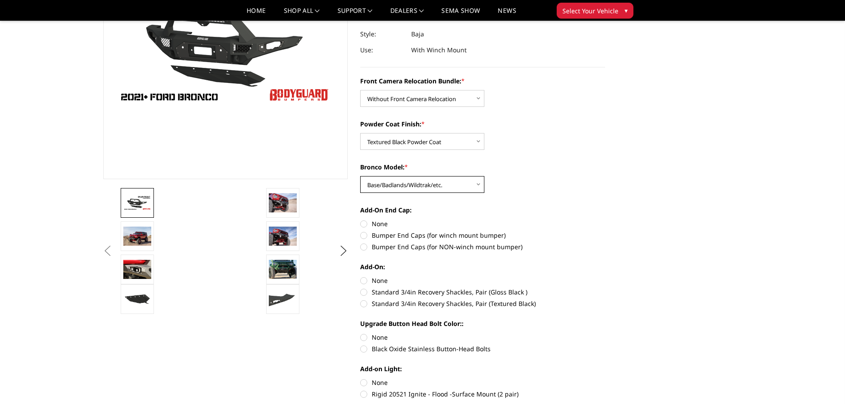
scroll to position [132, 0]
click at [365, 234] on label "Bumper End Caps (for winch mount bumper)" at bounding box center [482, 234] width 245 height 9
click at [605, 219] on input "Bumper End Caps (for winch mount bumper)" at bounding box center [605, 219] width 0 height 0
radio input "true"
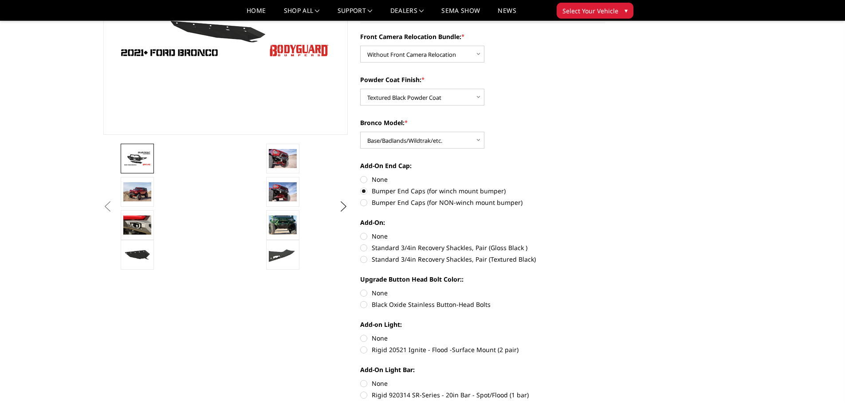
scroll to position [176, 0]
click at [361, 258] on label "Standard 3/4in Recovery Shackles, Pair (Textured Black)" at bounding box center [482, 258] width 245 height 9
click at [605, 243] on input "Standard 3/4in Recovery Shackles, Pair (Textured Black)" at bounding box center [605, 243] width 0 height 0
radio input "true"
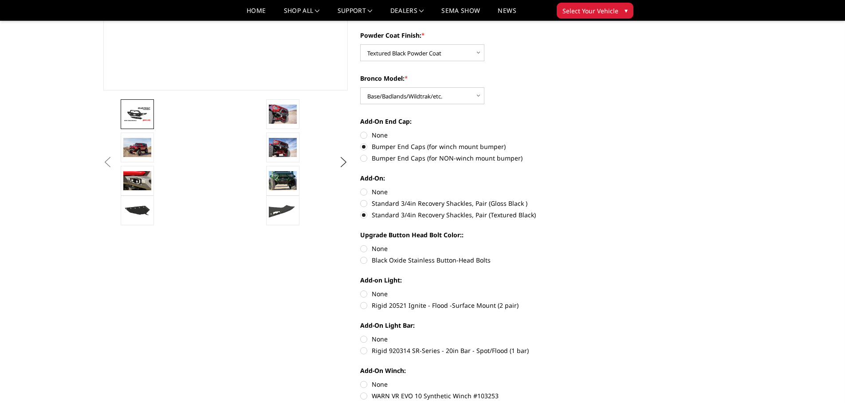
click at [363, 262] on label "Black Oxide Stainless Button-Head Bolts" at bounding box center [482, 259] width 245 height 9
click at [605, 244] on input "Black Oxide Stainless Button-Head Bolts" at bounding box center [605, 244] width 0 height 0
radio input "true"
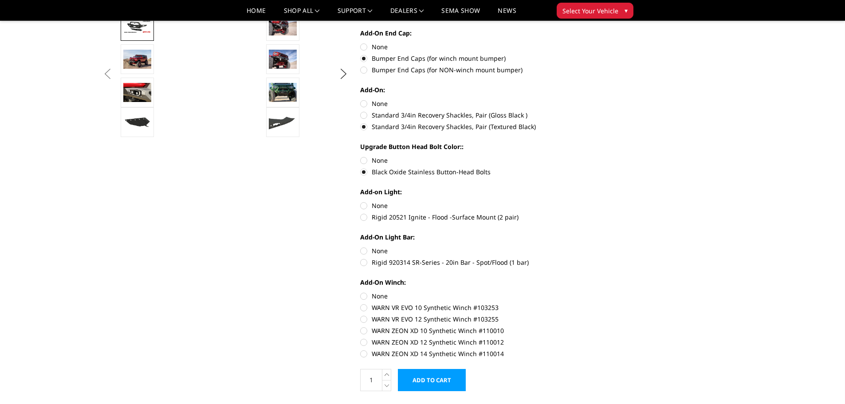
scroll to position [309, 0]
click at [360, 219] on label "Rigid 20521 Ignite - Flood -Surface Mount (2 pair)" at bounding box center [482, 216] width 245 height 9
click at [605, 201] on input "Rigid 20521 Ignite - Flood -Surface Mount (2 pair)" at bounding box center [605, 200] width 0 height 0
radio input "true"
click at [365, 261] on label "Rigid 920314 SR-Series - 20in Bar - Spot/Flood (1 bar)" at bounding box center [482, 261] width 245 height 9
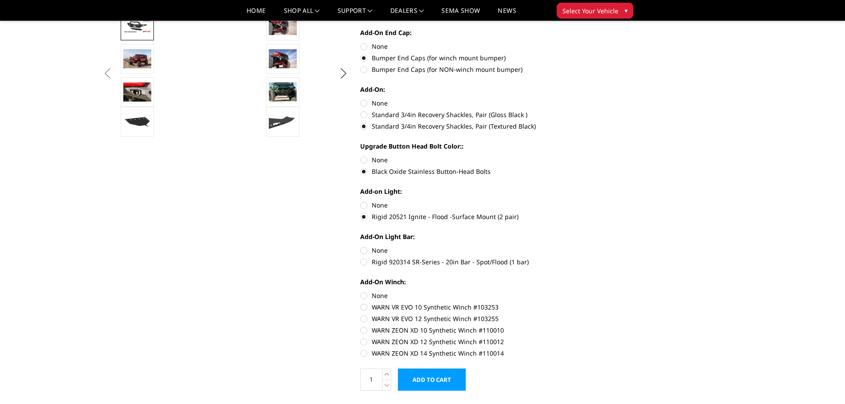
click at [605, 246] on input "Rigid 920314 SR-Series - 20in Bar - Spot/Flood (1 bar)" at bounding box center [605, 246] width 0 height 0
radio input "true"
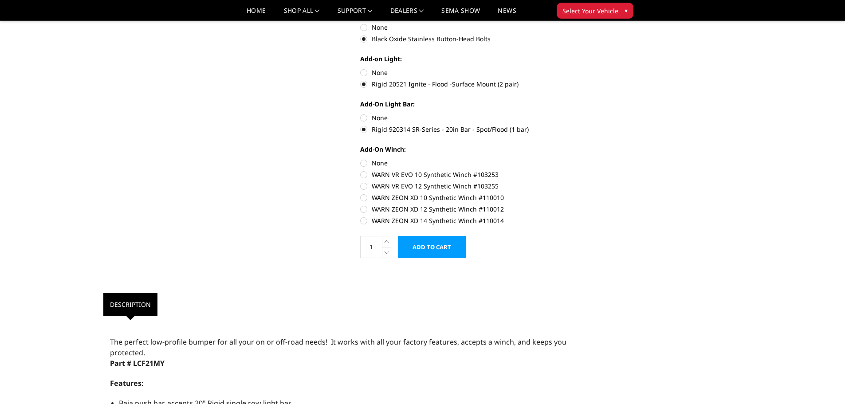
scroll to position [442, 0]
click at [364, 209] on label "WARN ZEON XD 12 Synthetic Winch #110012" at bounding box center [482, 208] width 245 height 9
click at [605, 193] on input "WARN ZEON XD 12 Synthetic Winch #110012" at bounding box center [605, 192] width 0 height 0
radio input "true"
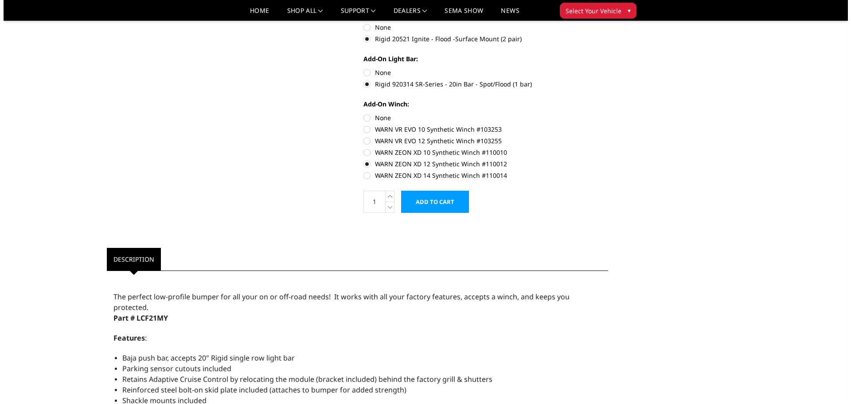
scroll to position [486, 0]
click at [440, 200] on input "Add to Cart" at bounding box center [432, 202] width 68 height 22
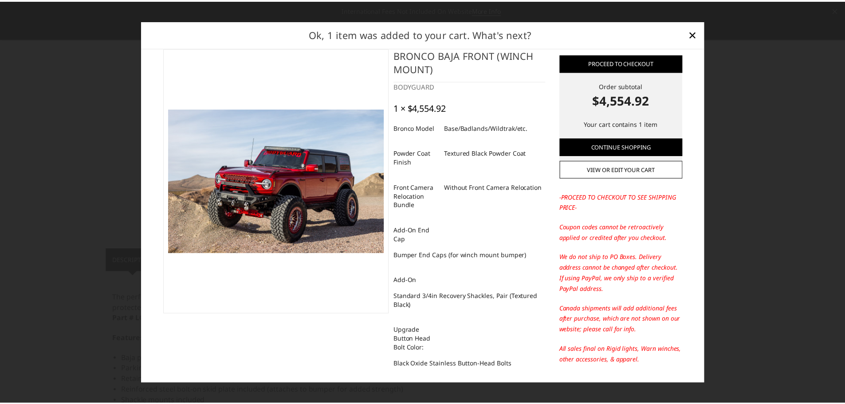
scroll to position [0, 0]
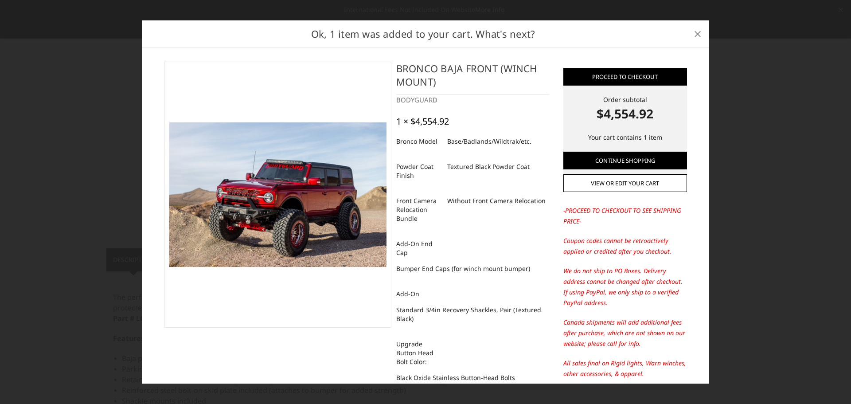
click at [699, 36] on span "×" at bounding box center [698, 33] width 8 height 19
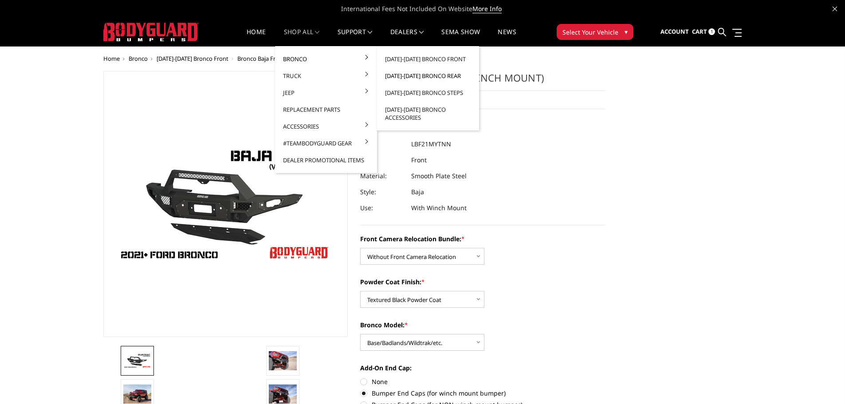
click at [433, 77] on link "[DATE]-[DATE] Bronco Rear" at bounding box center [427, 75] width 95 height 17
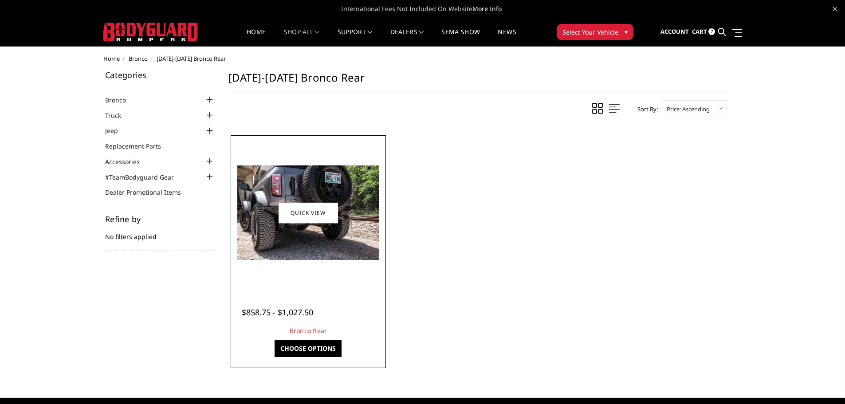
click at [319, 348] on link "Choose Options" at bounding box center [307, 348] width 67 height 17
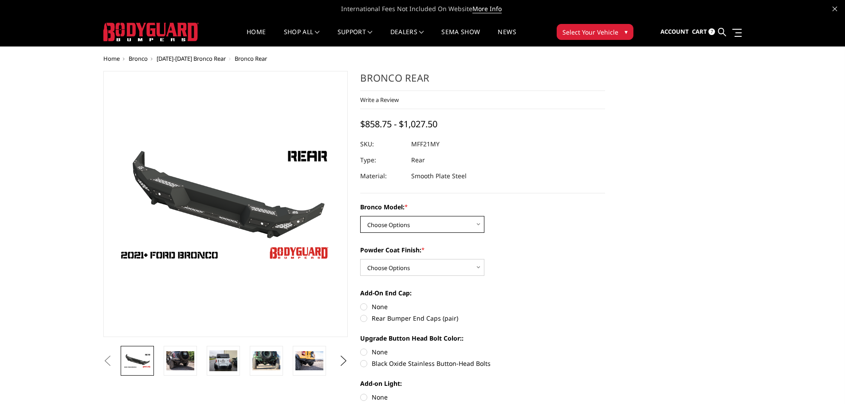
click at [468, 225] on select "Choose Options Base/Badlands/Wildtrak/etc. Raptor" at bounding box center [422, 224] width 124 height 17
select select "4024"
click at [360, 216] on select "Choose Options Base/Badlands/Wildtrak/etc. Raptor" at bounding box center [422, 224] width 124 height 17
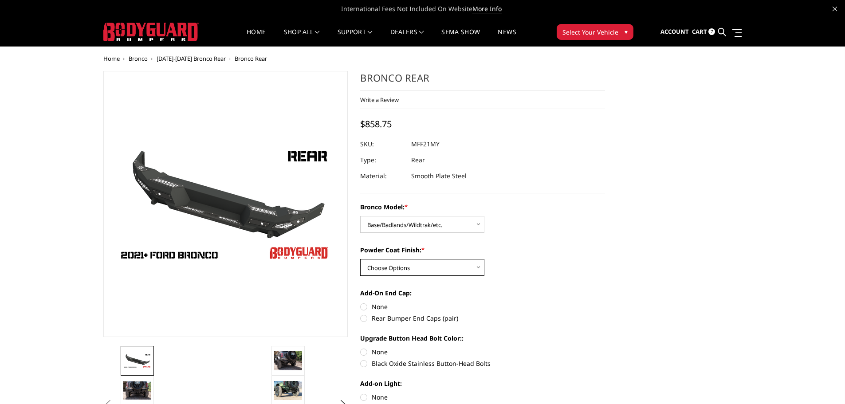
click at [450, 265] on select "Choose Options Bare Metal Textured Black Powder Coat" at bounding box center [422, 267] width 124 height 17
select select "4027"
click at [360, 259] on select "Choose Options Bare Metal Textured Black Powder Coat" at bounding box center [422, 267] width 124 height 17
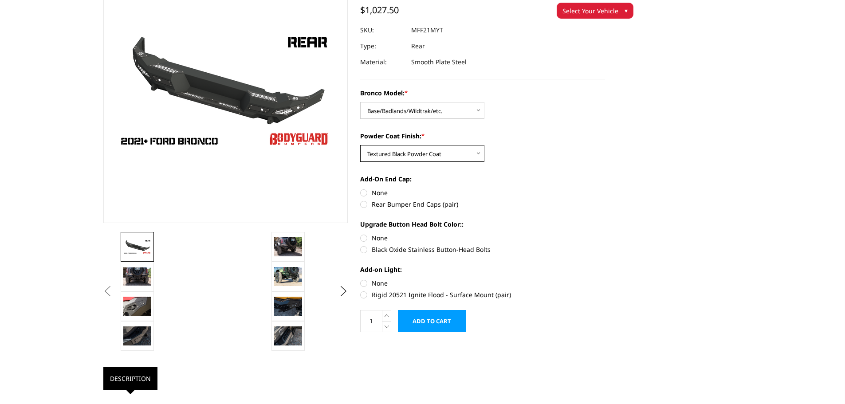
scroll to position [88, 0]
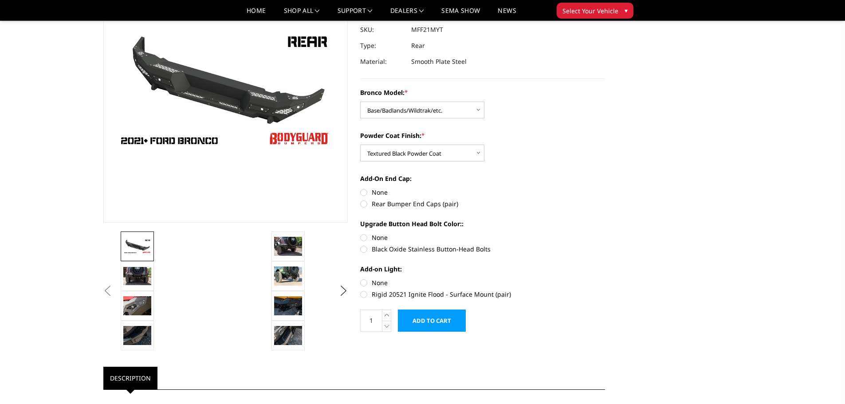
click at [366, 204] on label "Rear Bumper End Caps (pair)" at bounding box center [482, 203] width 245 height 9
click at [605, 188] on input "Rear Bumper End Caps (pair)" at bounding box center [605, 188] width 0 height 0
radio input "true"
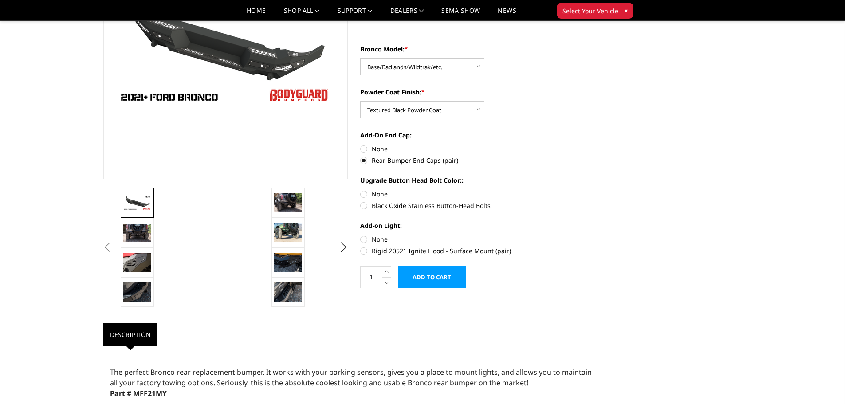
scroll to position [132, 0]
click at [365, 205] on label "Black Oxide Stainless Button-Head Bolts" at bounding box center [482, 204] width 245 height 9
click at [605, 189] on input "Black Oxide Stainless Button-Head Bolts" at bounding box center [605, 189] width 0 height 0
radio input "true"
click at [363, 253] on label "Rigid 20521 Ignite Flood - Surface Mount (pair)" at bounding box center [482, 250] width 245 height 9
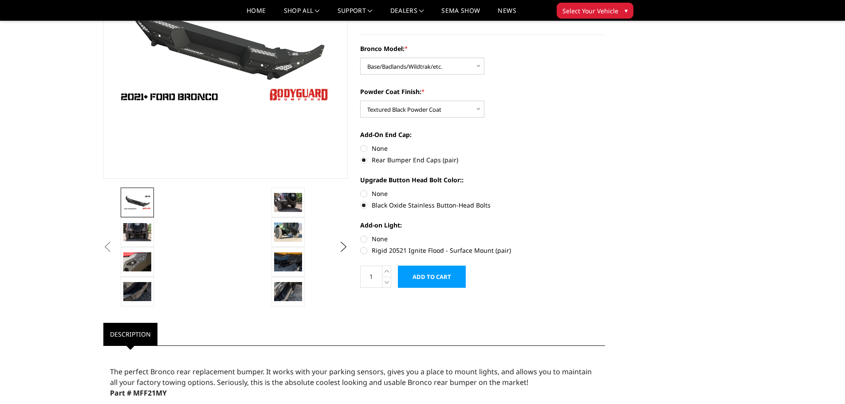
click at [605, 235] on input "Rigid 20521 Ignite Flood - Surface Mount (pair)" at bounding box center [605, 234] width 0 height 0
radio input "true"
click at [439, 278] on input "Add to Cart" at bounding box center [432, 277] width 68 height 22
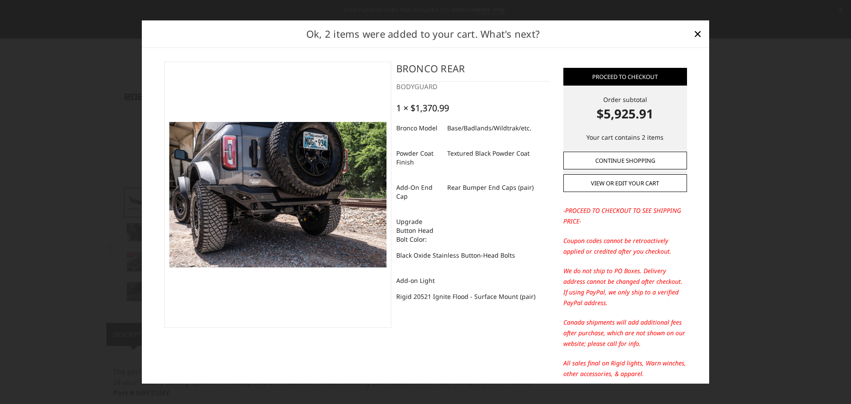
click at [616, 157] on link "Continue Shopping" at bounding box center [626, 161] width 124 height 18
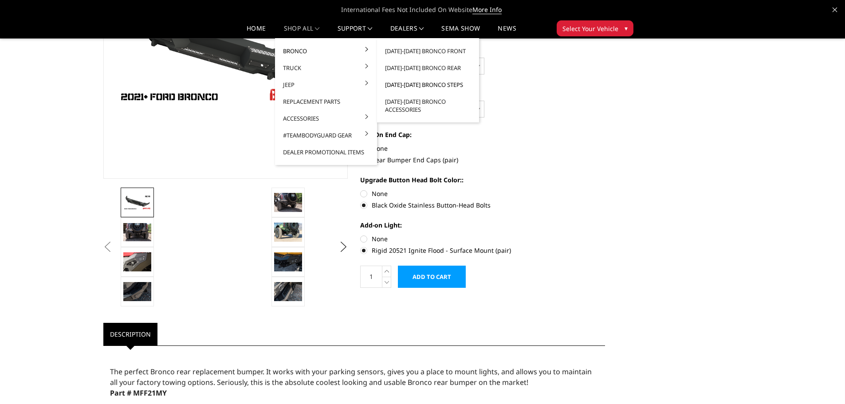
click at [427, 84] on link "[DATE]-[DATE] Bronco Steps" at bounding box center [427, 84] width 95 height 17
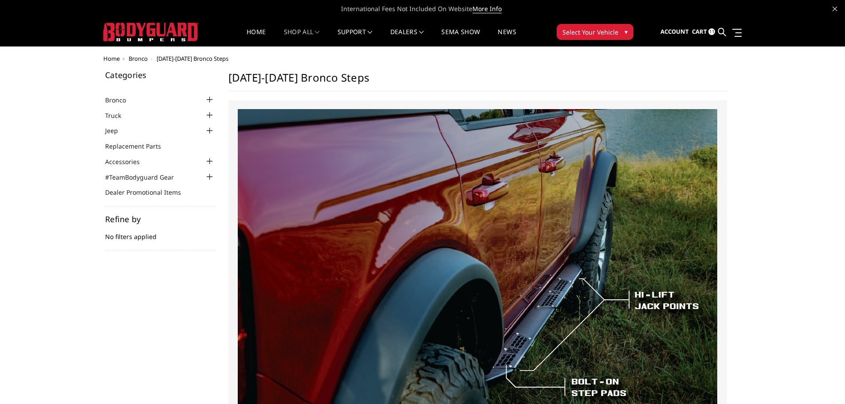
click at [714, 31] on span "11" at bounding box center [711, 31] width 7 height 7
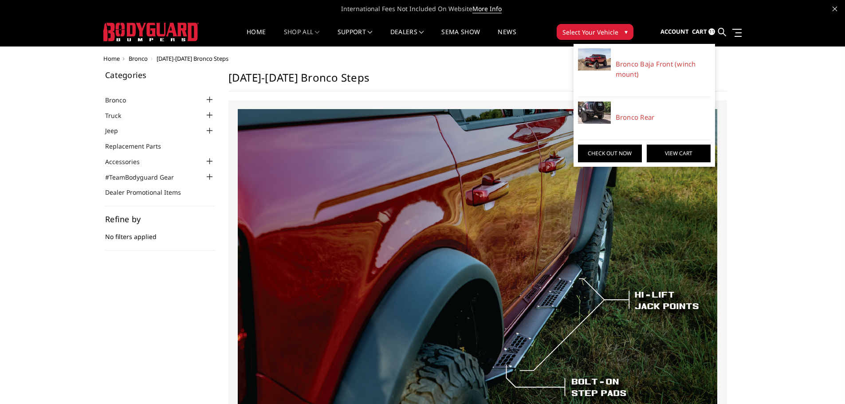
click at [668, 155] on link "View Cart" at bounding box center [678, 154] width 64 height 18
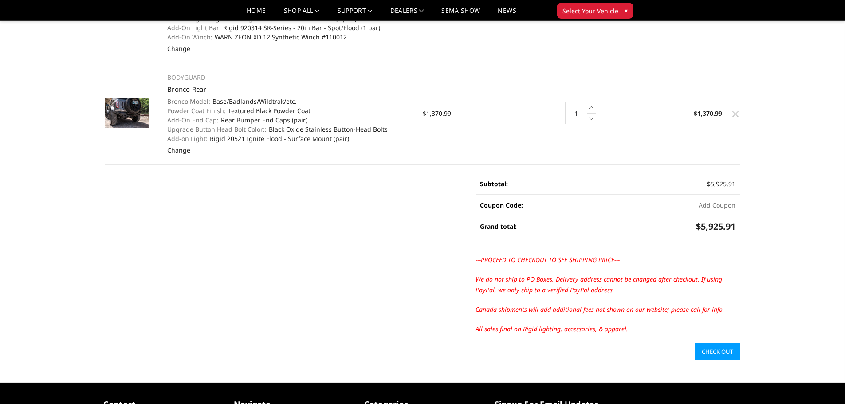
scroll to position [177, 0]
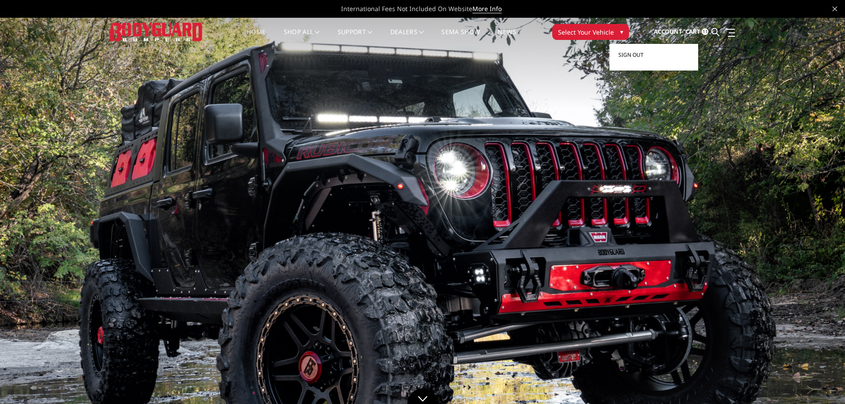
click at [638, 56] on span "Sign out" at bounding box center [630, 55] width 25 height 8
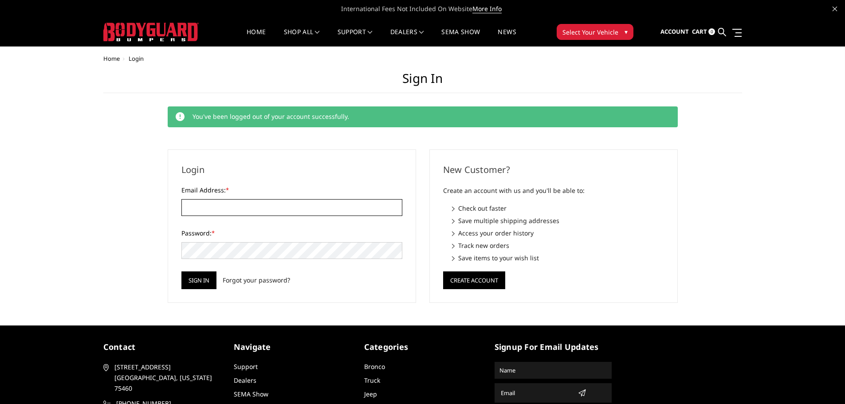
type input "[EMAIL_ADDRESS][PERSON_NAME][DOMAIN_NAME]"
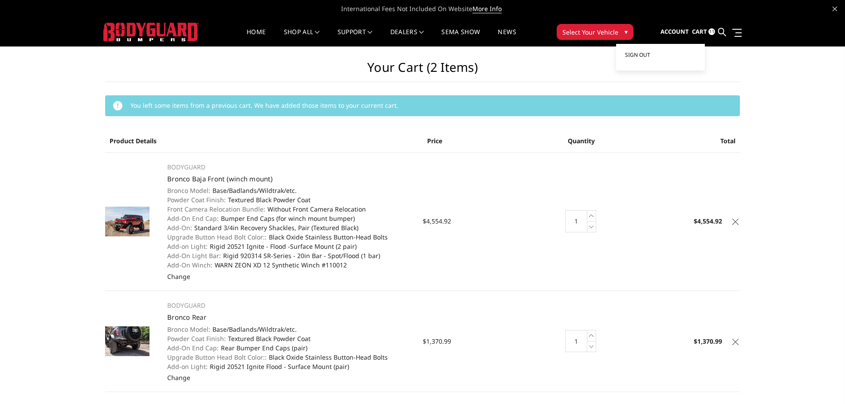
click at [642, 56] on span "Sign out" at bounding box center [637, 55] width 25 height 8
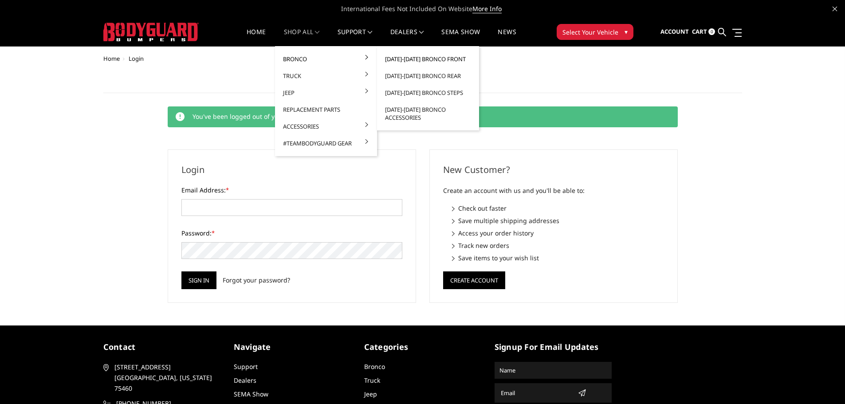
click at [421, 60] on link "[DATE]-[DATE] Bronco Front" at bounding box center [427, 59] width 95 height 17
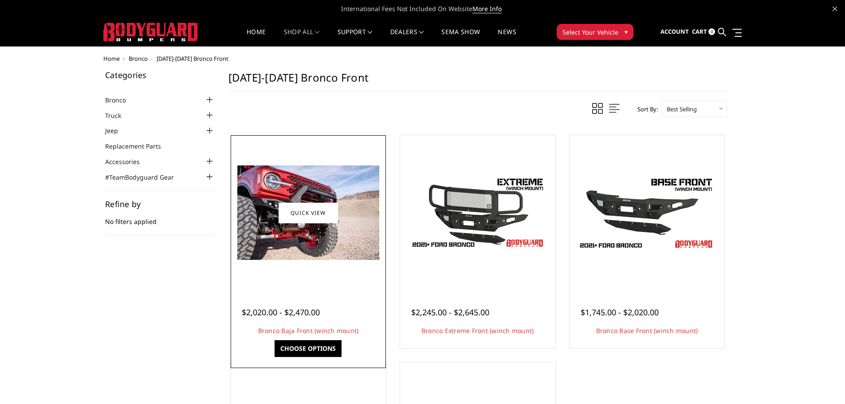
click at [317, 352] on link "Choose Options" at bounding box center [307, 348] width 67 height 17
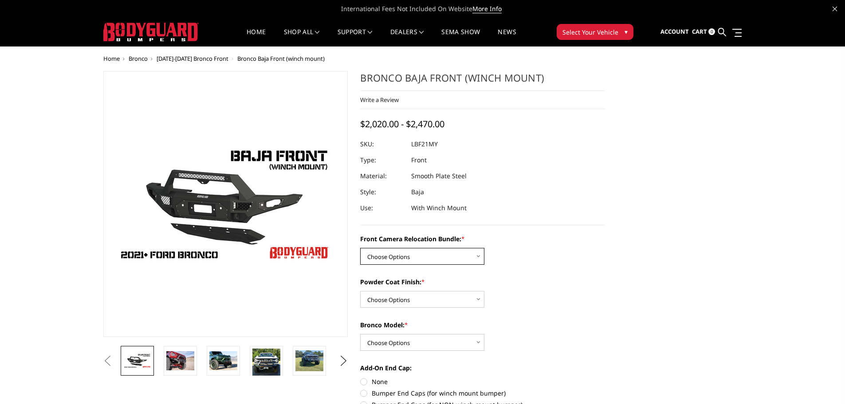
click at [476, 258] on select "Choose Options Without Front Camera Relocation With Front Camera Relocation (Ha…" at bounding box center [422, 256] width 124 height 17
select select "4017"
click at [360, 248] on select "Choose Options Without Front Camera Relocation With Front Camera Relocation (Ha…" at bounding box center [422, 256] width 124 height 17
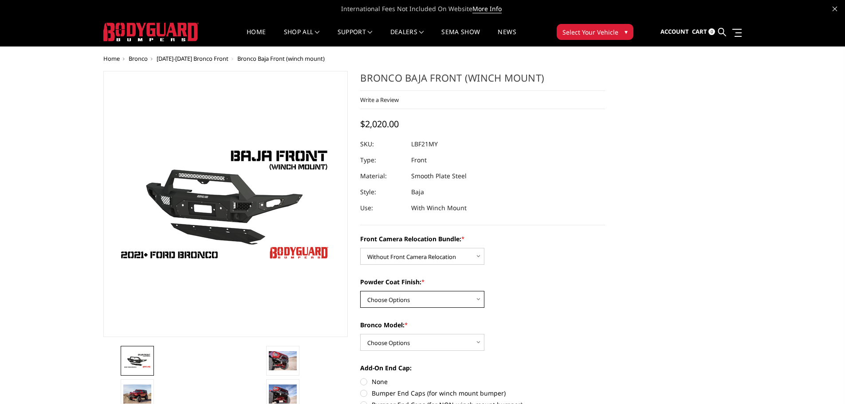
click at [436, 298] on select "Choose Options Textured Black Powder Coat Bare Metal" at bounding box center [422, 299] width 124 height 17
select select "4015"
click at [360, 291] on select "Choose Options Textured Black Powder Coat Bare Metal" at bounding box center [422, 299] width 124 height 17
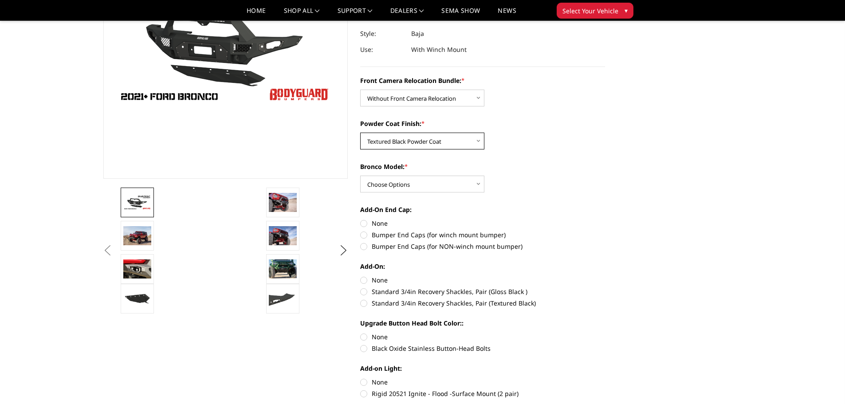
scroll to position [133, 0]
click at [415, 188] on select "Choose Options Raptor Base/Badlands/Wildtrak/etc." at bounding box center [422, 183] width 124 height 17
select select "4012"
click at [360, 175] on select "Choose Options Raptor Base/Badlands/Wildtrak/etc." at bounding box center [422, 183] width 124 height 17
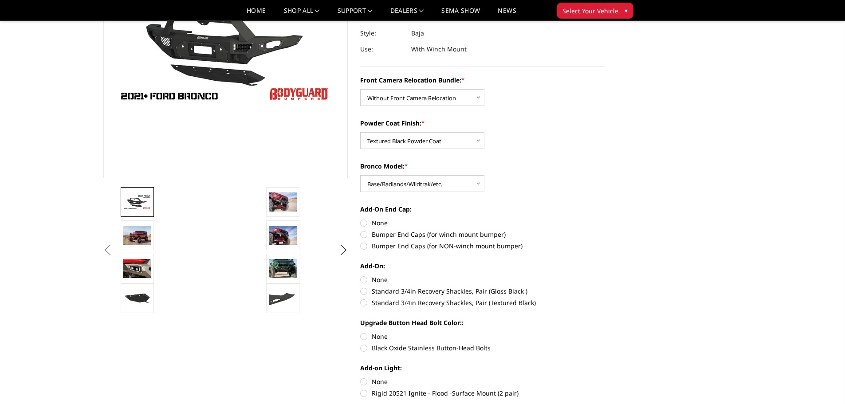
click at [364, 234] on label "Bumper End Caps (for winch mount bumper)" at bounding box center [482, 234] width 245 height 9
click at [605, 219] on input "Bumper End Caps (for winch mount bumper)" at bounding box center [605, 218] width 0 height 0
radio input "true"
click at [363, 302] on label "Standard 3/4in Recovery Shackles, Pair (Textured Black)" at bounding box center [482, 302] width 245 height 9
click at [605, 287] on input "Standard 3/4in Recovery Shackles, Pair (Textured Black)" at bounding box center [605, 286] width 0 height 0
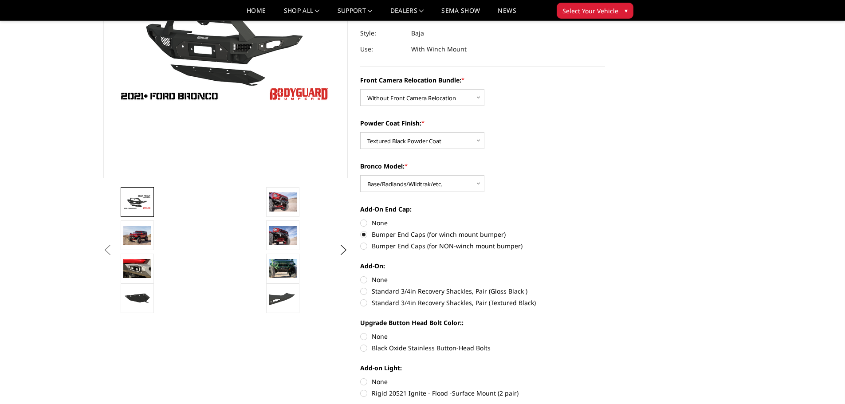
radio input "true"
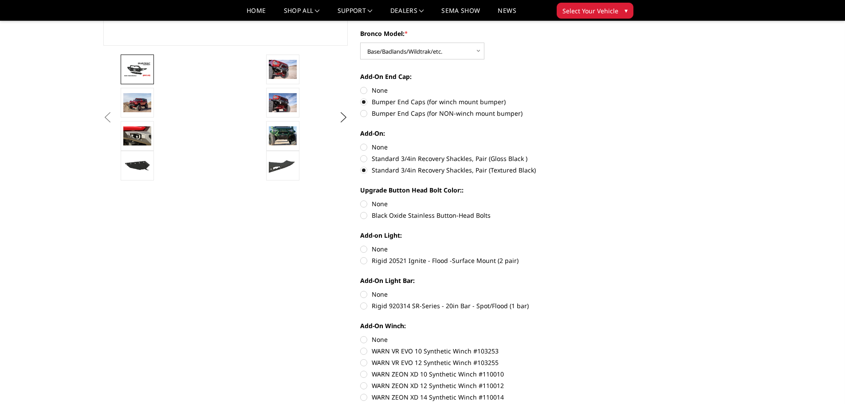
scroll to position [266, 0]
click at [366, 213] on label "Black Oxide Stainless Button-Head Bolts" at bounding box center [482, 214] width 245 height 9
click at [605, 199] on input "Black Oxide Stainless Button-Head Bolts" at bounding box center [605, 199] width 0 height 0
radio input "true"
click at [365, 260] on label "Rigid 20521 Ignite - Flood -Surface Mount (2 pair)" at bounding box center [482, 259] width 245 height 9
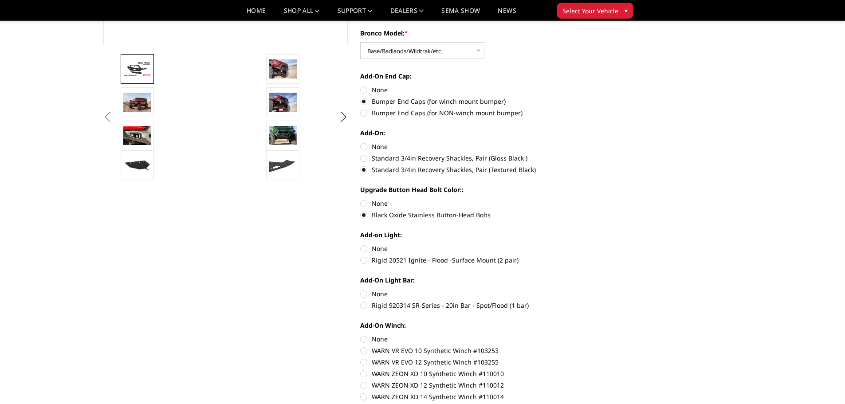
click at [605, 244] on input "Rigid 20521 Ignite - Flood -Surface Mount (2 pair)" at bounding box center [605, 244] width 0 height 0
radio input "true"
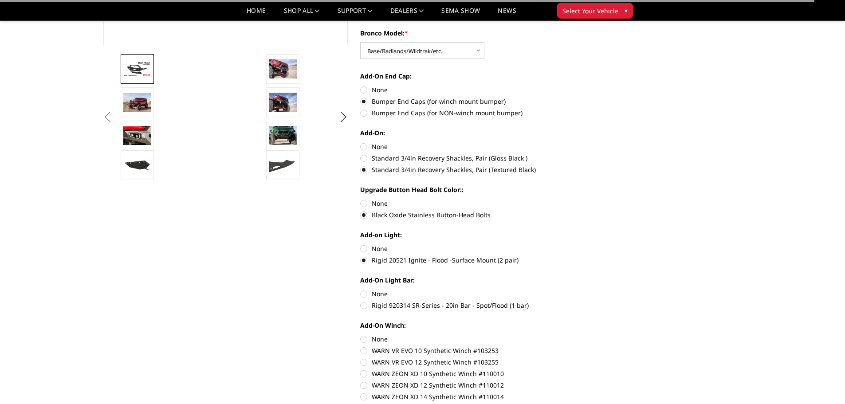
click at [364, 309] on label "Rigid 920314 SR-Series - 20in Bar - Spot/Flood (1 bar)" at bounding box center [482, 305] width 245 height 9
click at [605, 290] on input "Rigid 920314 SR-Series - 20in Bar - Spot/Flood (1 bar)" at bounding box center [605, 289] width 0 height 0
radio input "true"
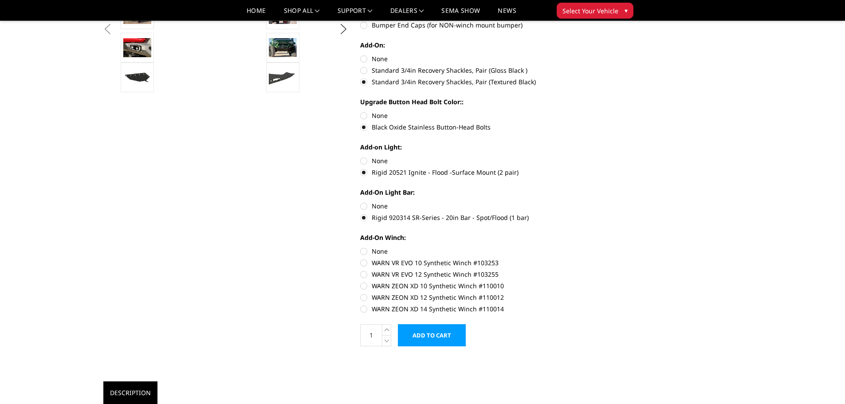
scroll to position [354, 0]
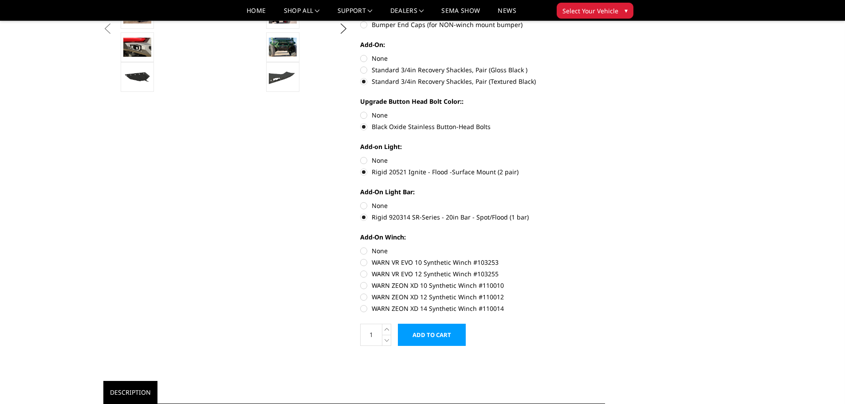
click at [365, 298] on label "WARN ZEON XD 12 Synthetic Winch #110012" at bounding box center [482, 296] width 245 height 9
click at [605, 281] on input "WARN ZEON XD 12 Synthetic Winch #110012" at bounding box center [605, 281] width 0 height 0
radio input "true"
click at [445, 336] on input "Add to Cart" at bounding box center [432, 335] width 68 height 22
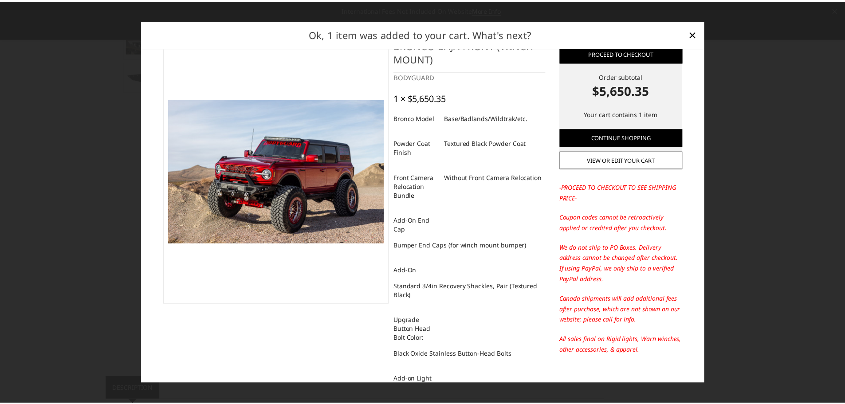
scroll to position [0, 0]
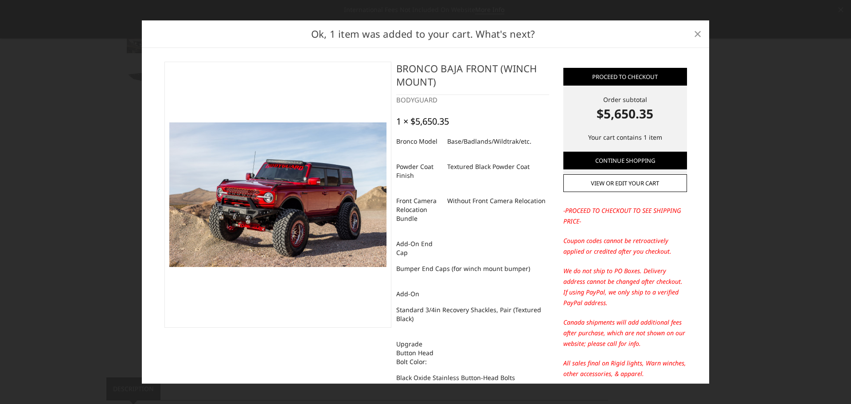
click at [699, 35] on span "×" at bounding box center [698, 33] width 8 height 19
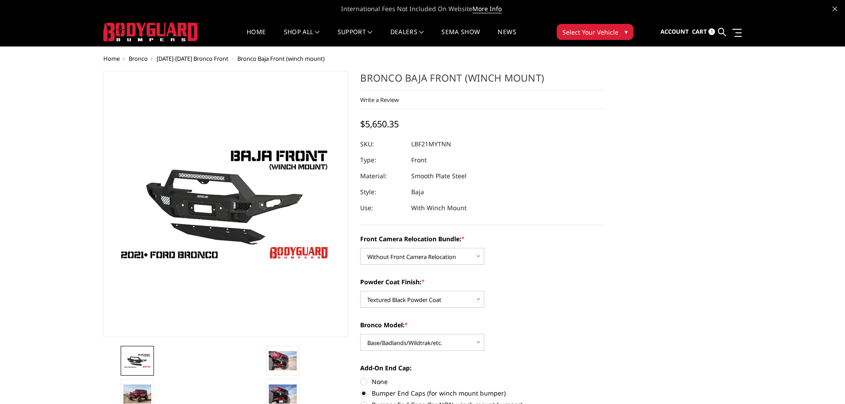
click at [139, 59] on span "Bronco" at bounding box center [138, 59] width 19 height 8
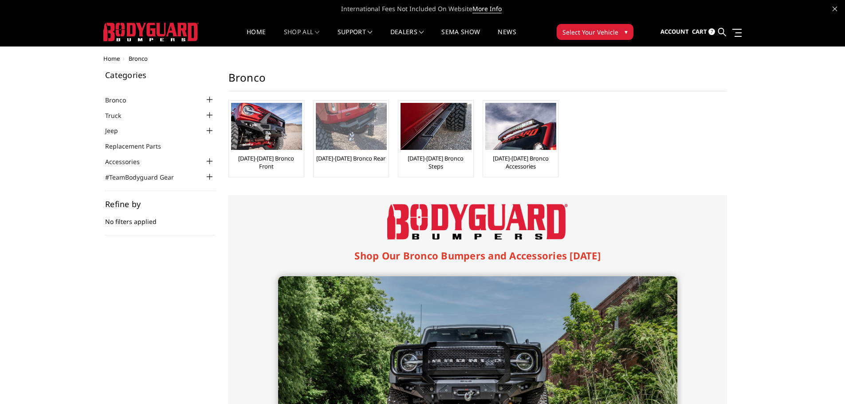
click at [361, 121] on img at bounding box center [351, 126] width 71 height 47
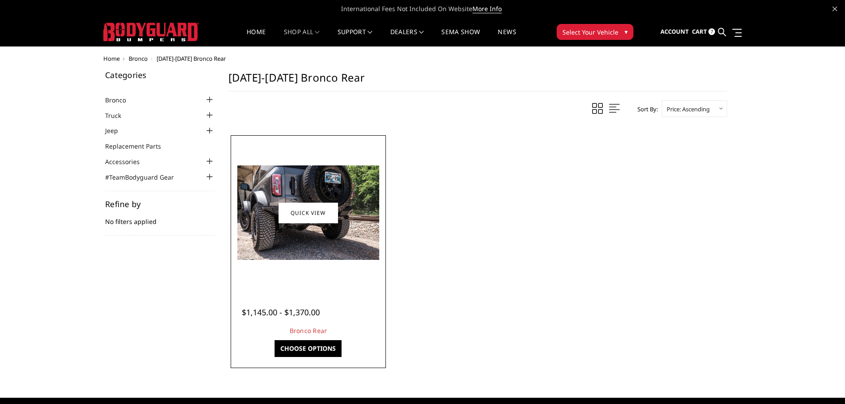
click at [320, 349] on link "Choose Options" at bounding box center [307, 348] width 67 height 17
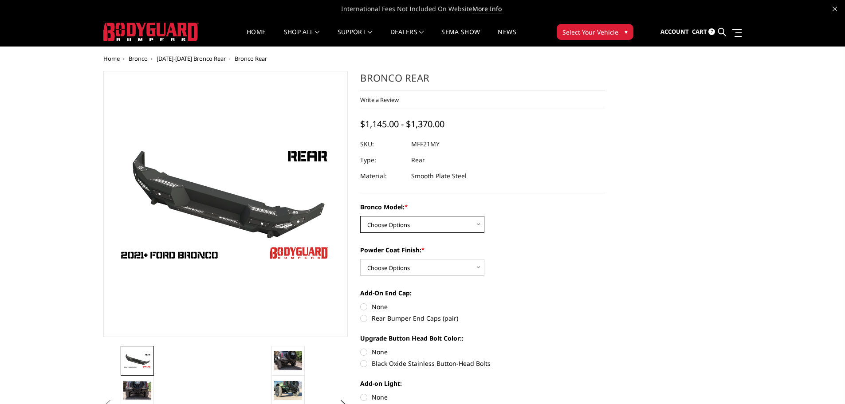
click at [468, 223] on select "Choose Options Base/Badlands/Wildtrak/etc. Raptor" at bounding box center [422, 224] width 124 height 17
select select "4024"
click at [360, 216] on select "Choose Options Base/Badlands/Wildtrak/etc. Raptor" at bounding box center [422, 224] width 124 height 17
click at [455, 265] on select "Choose Options Bare Metal Textured Black Powder Coat" at bounding box center [422, 267] width 124 height 17
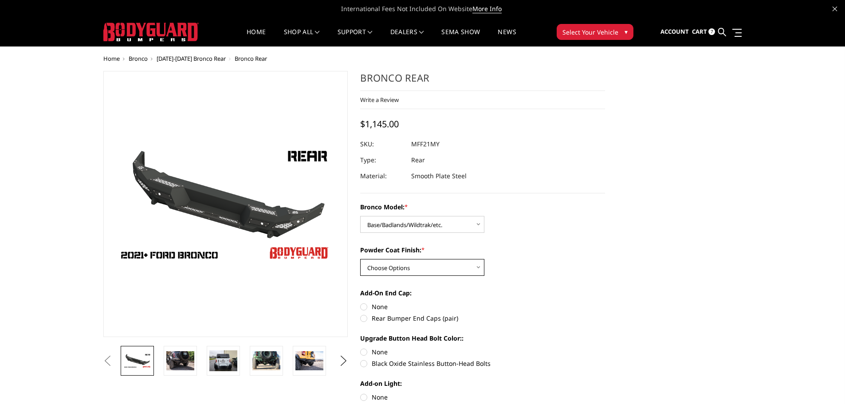
select select "4027"
click at [360, 259] on select "Choose Options Bare Metal Textured Black Powder Coat" at bounding box center [422, 267] width 124 height 17
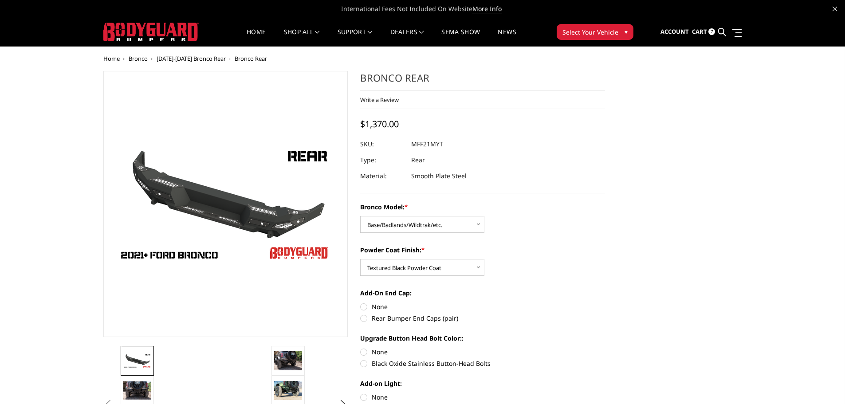
click at [365, 321] on label "Rear Bumper End Caps (pair)" at bounding box center [482, 317] width 245 height 9
click at [605, 302] on input "Rear Bumper End Caps (pair)" at bounding box center [605, 302] width 0 height 0
radio input "true"
drag, startPoint x: 366, startPoint y: 363, endPoint x: 412, endPoint y: 353, distance: 47.6
click at [366, 364] on label "Black Oxide Stainless Button-Head Bolts" at bounding box center [482, 363] width 245 height 9
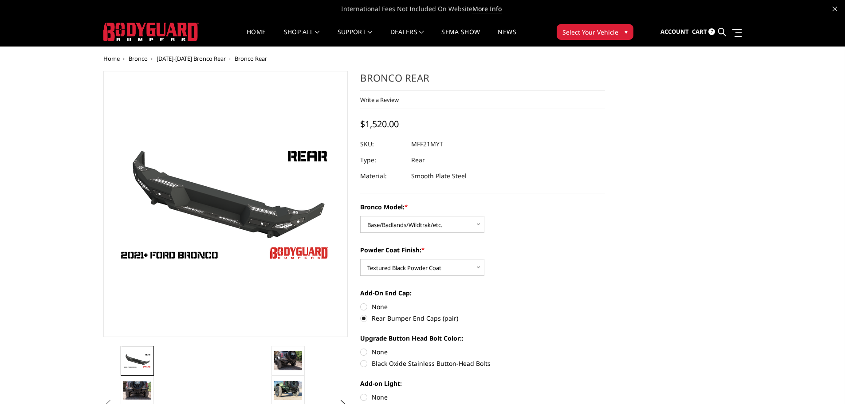
click at [605, 348] on input "Black Oxide Stainless Button-Head Bolts" at bounding box center [605, 347] width 0 height 0
radio input "true"
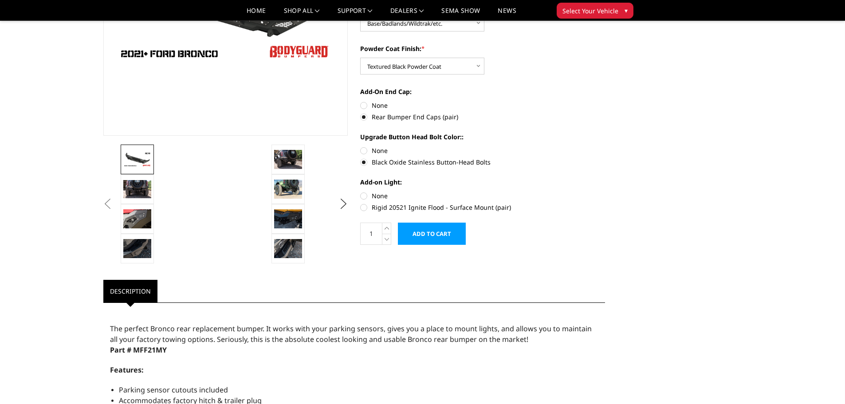
scroll to position [176, 0]
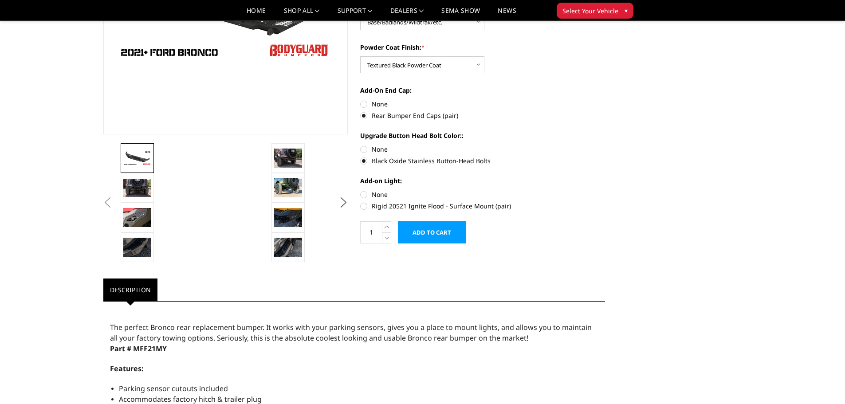
click at [364, 206] on label "Rigid 20521 Ignite Flood - Surface Mount (pair)" at bounding box center [482, 205] width 245 height 9
click at [605, 190] on input "Rigid 20521 Ignite Flood - Surface Mount (pair)" at bounding box center [605, 190] width 0 height 0
radio input "true"
click at [439, 233] on input "Add to Cart" at bounding box center [432, 232] width 68 height 22
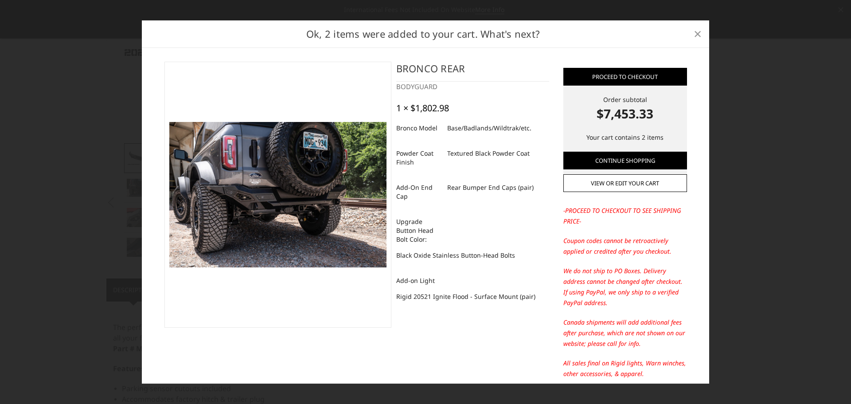
click at [702, 31] on link "×" at bounding box center [698, 34] width 14 height 14
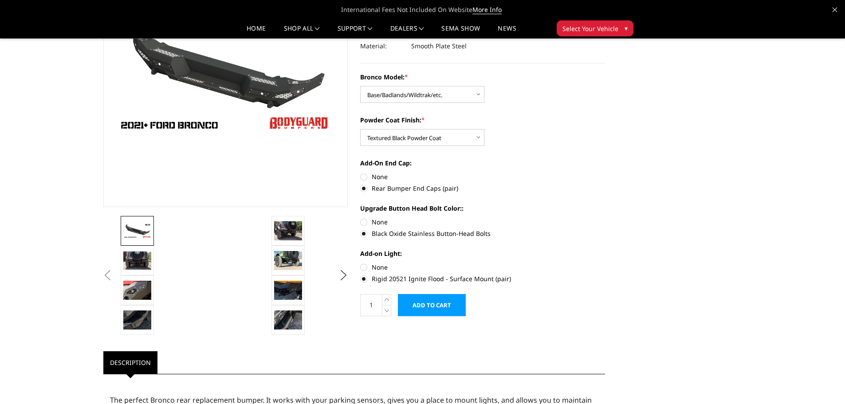
scroll to position [0, 0]
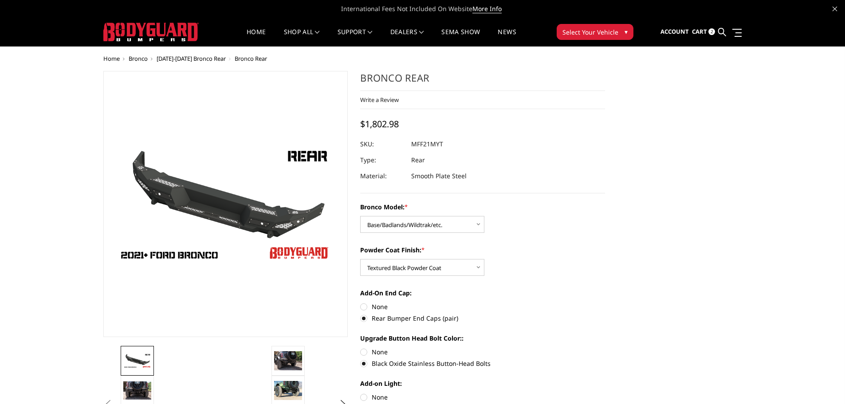
click at [711, 34] on span "2" at bounding box center [711, 31] width 7 height 7
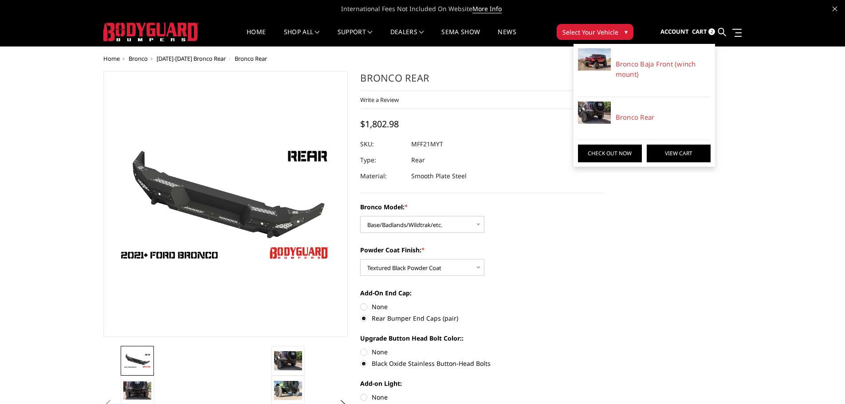
click at [663, 149] on link "View Cart" at bounding box center [678, 154] width 64 height 18
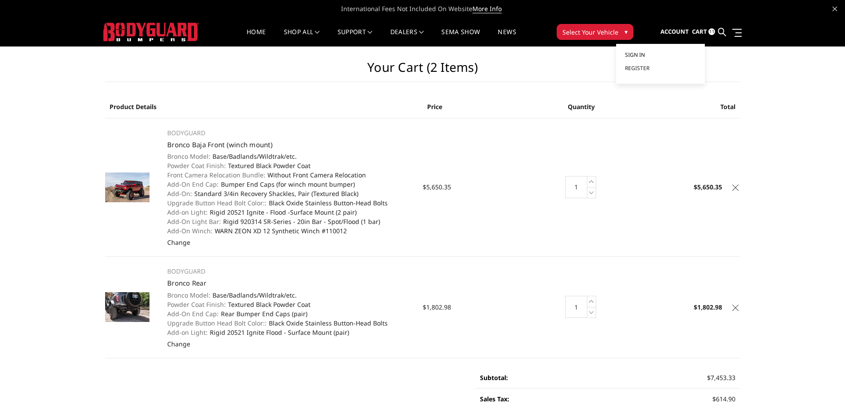
click at [648, 54] on link "Sign in" at bounding box center [660, 54] width 71 height 13
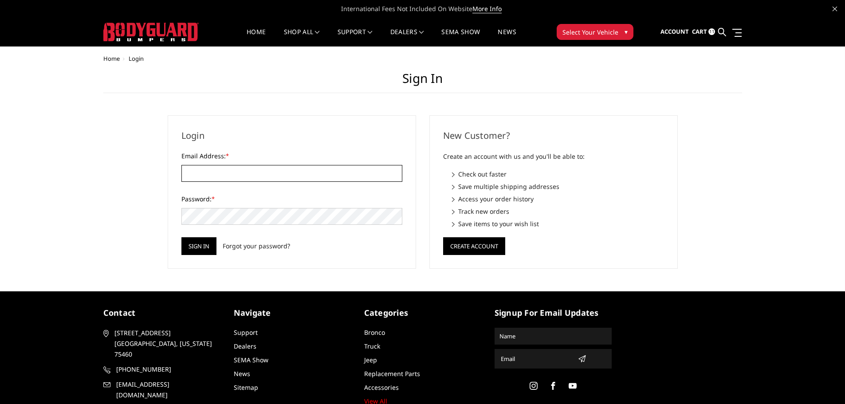
click at [221, 172] on input "Email Address: *" at bounding box center [291, 173] width 221 height 17
type input "[EMAIL_ADDRESS][PERSON_NAME][DOMAIN_NAME]"
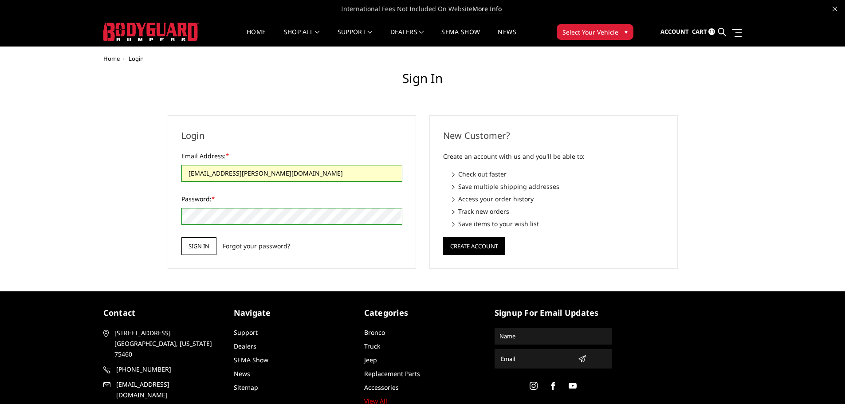
click at [194, 245] on input "Sign in" at bounding box center [198, 246] width 35 height 18
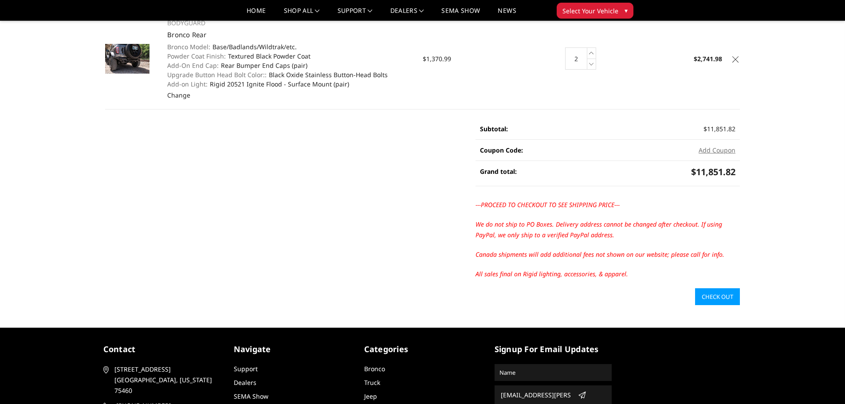
scroll to position [266, 0]
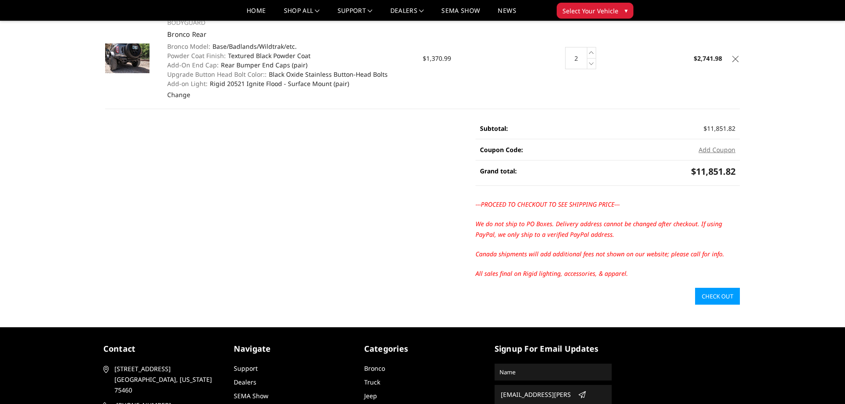
click at [720, 299] on link "Check out" at bounding box center [717, 296] width 45 height 17
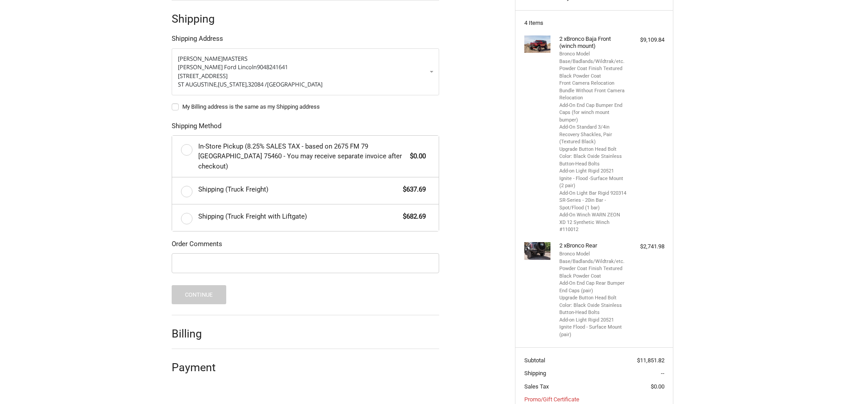
scroll to position [204, 0]
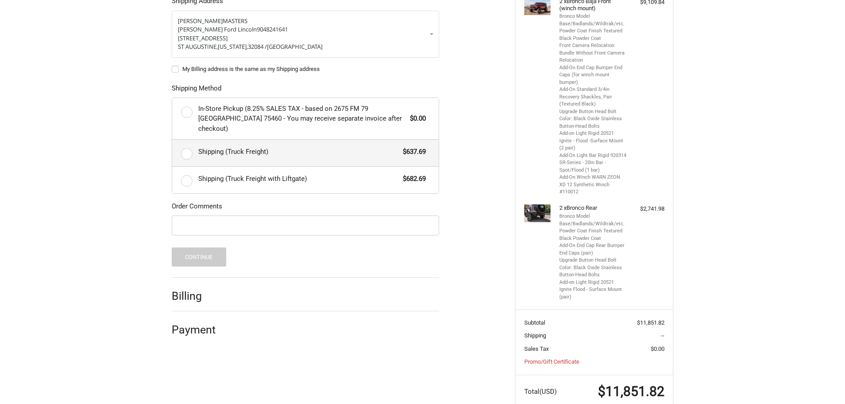
click at [187, 141] on label "Shipping (Truck Freight) $637.69" at bounding box center [305, 153] width 266 height 27
click at [172, 140] on input "Shipping (Truck Freight) $637.69" at bounding box center [172, 140] width 0 height 0
radio input "true"
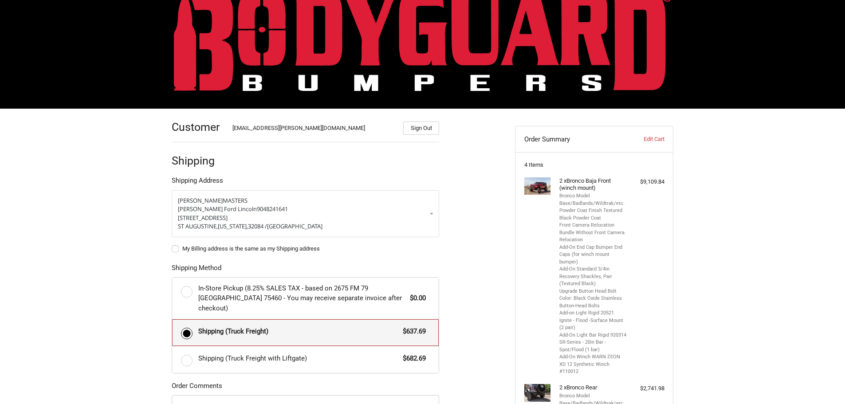
scroll to position [0, 0]
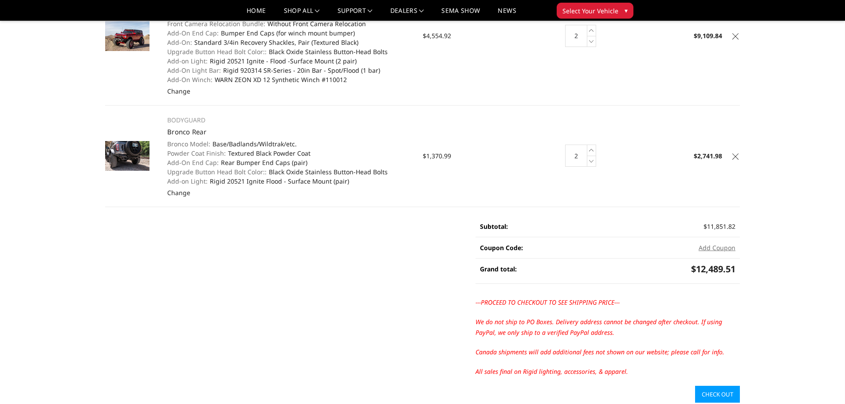
scroll to position [133, 0]
click at [593, 161] on icon at bounding box center [591, 162] width 9 height 11
click at [588, 42] on icon at bounding box center [591, 42] width 9 height 11
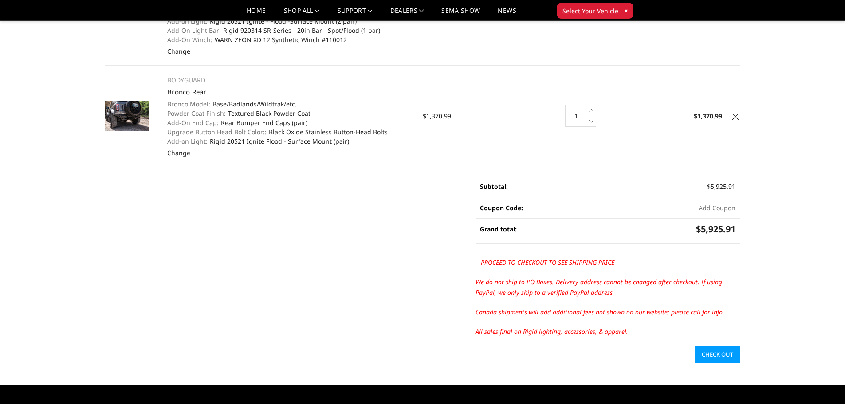
scroll to position [175, 0]
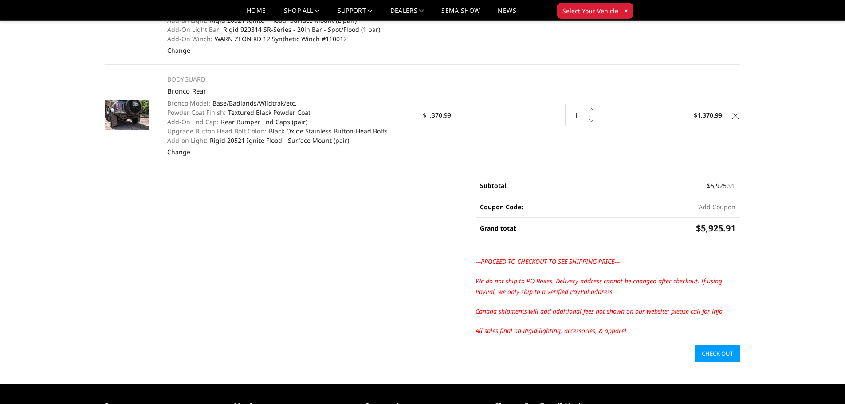
click at [722, 353] on link "Check out" at bounding box center [717, 353] width 45 height 17
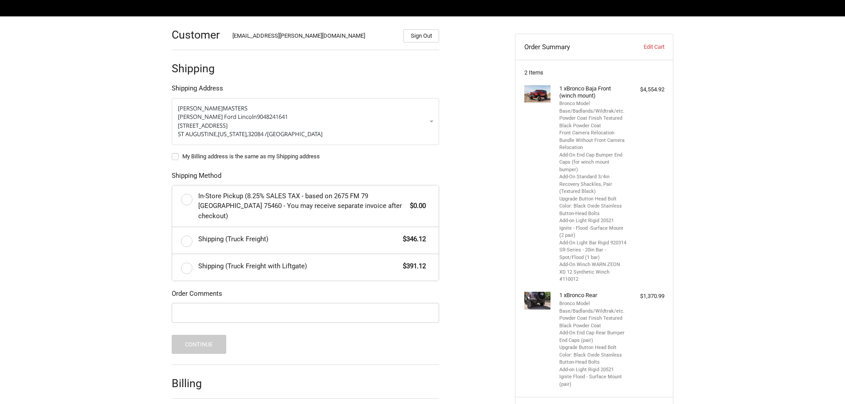
scroll to position [116, 0]
click at [192, 230] on label "Shipping (Truck Freight) $346.12" at bounding box center [305, 240] width 266 height 27
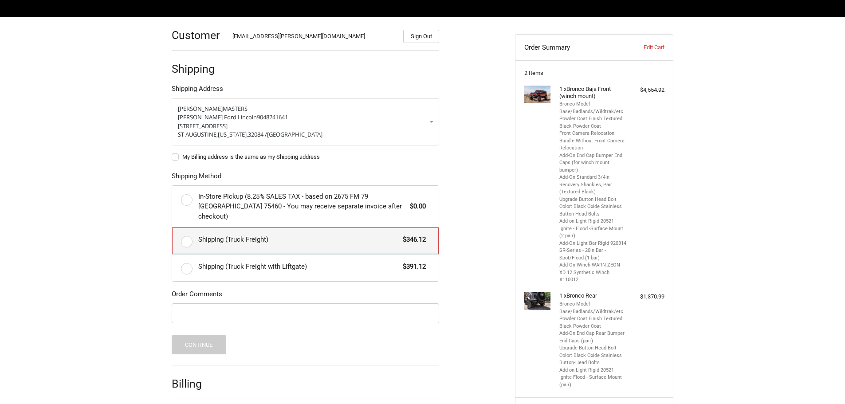
click at [172, 228] on input "Shipping (Truck Freight) $346.12" at bounding box center [172, 227] width 0 height 0
radio input "true"
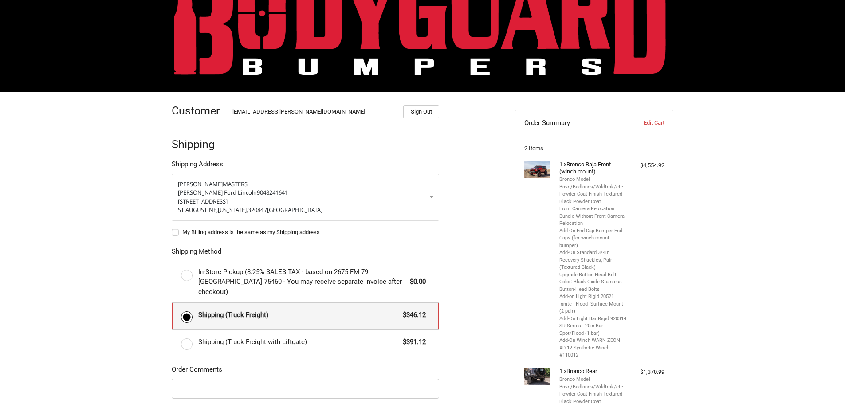
scroll to position [0, 0]
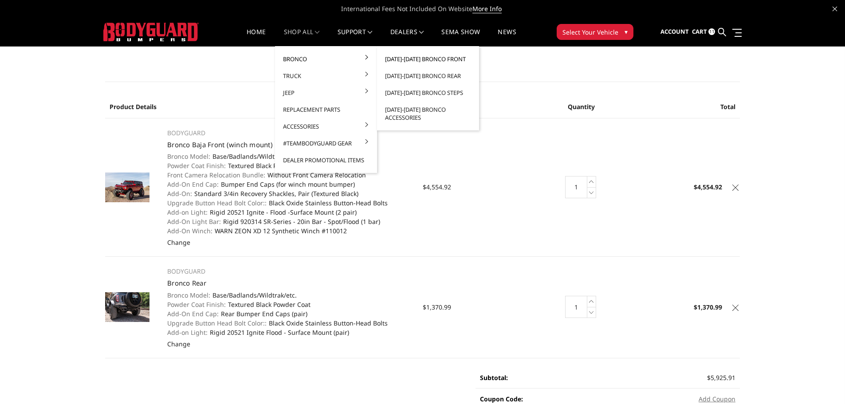
click at [417, 57] on link "[DATE]-[DATE] Bronco Front" at bounding box center [427, 59] width 95 height 17
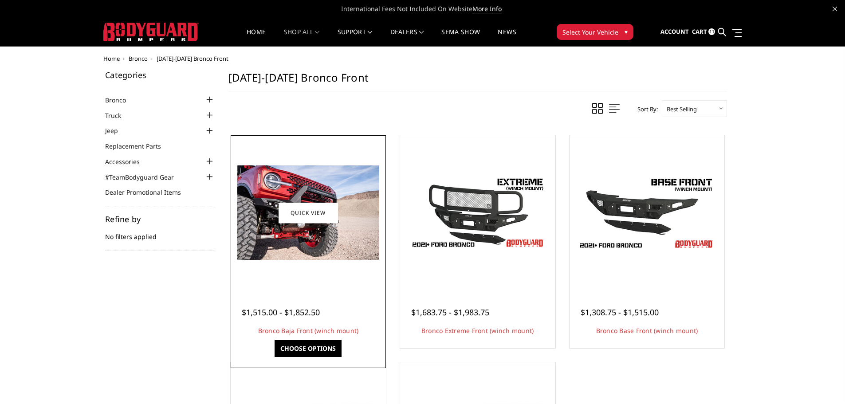
click at [323, 183] on img at bounding box center [308, 212] width 142 height 94
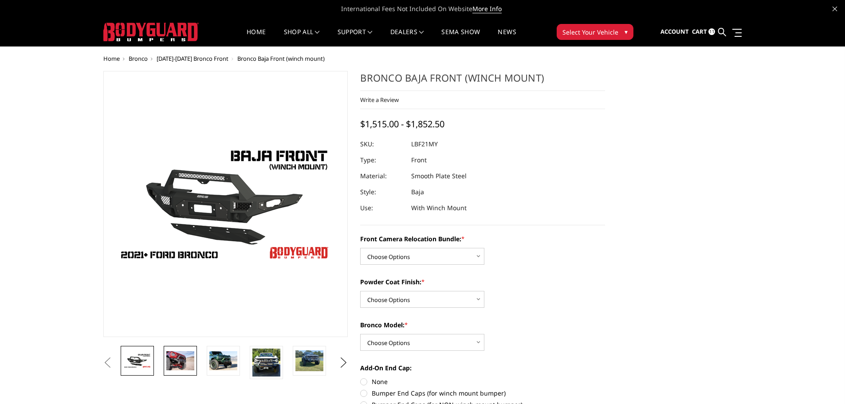
click at [180, 360] on img at bounding box center [180, 360] width 28 height 19
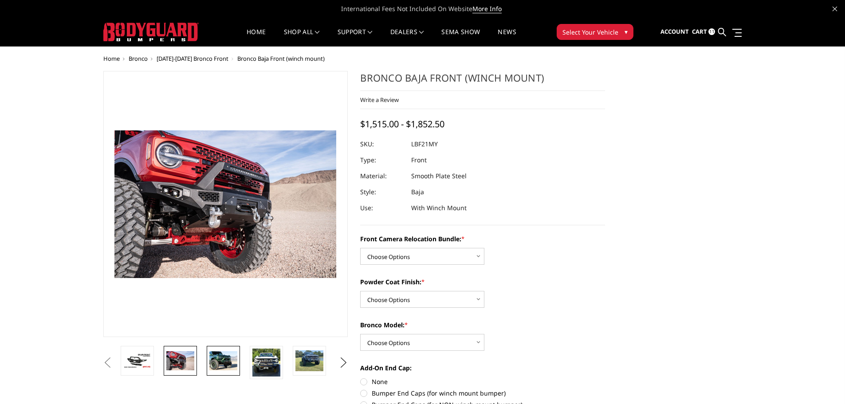
click at [220, 359] on img at bounding box center [223, 360] width 28 height 19
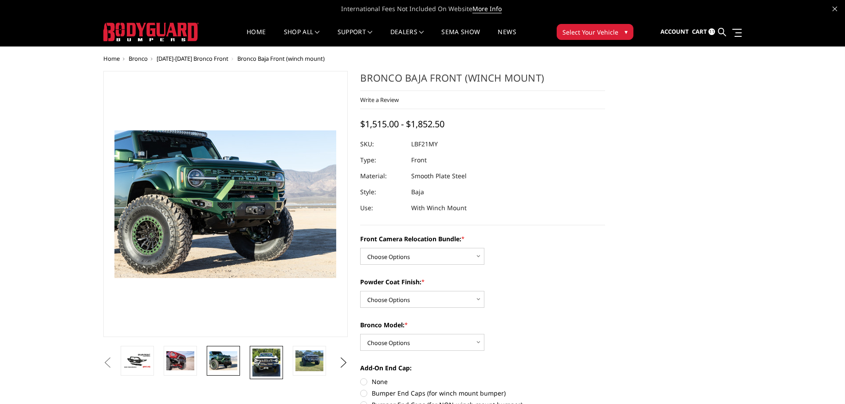
click at [267, 362] on img at bounding box center [266, 363] width 28 height 28
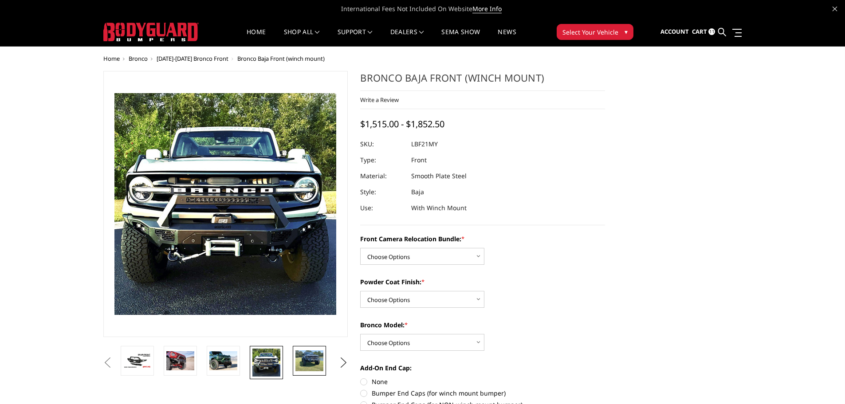
click at [307, 360] on img at bounding box center [309, 360] width 28 height 21
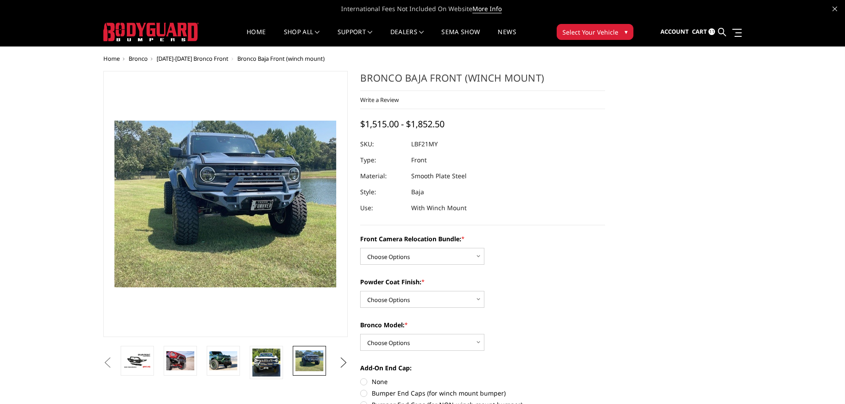
click at [347, 361] on button "Next" at bounding box center [343, 362] width 13 height 13
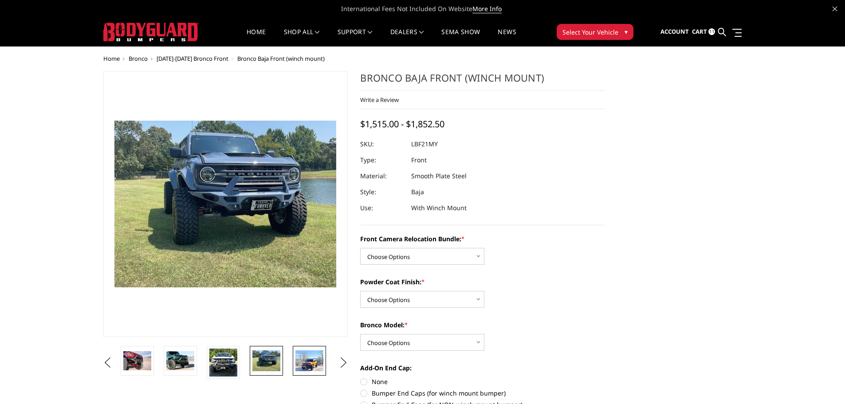
click at [312, 360] on img at bounding box center [309, 360] width 28 height 21
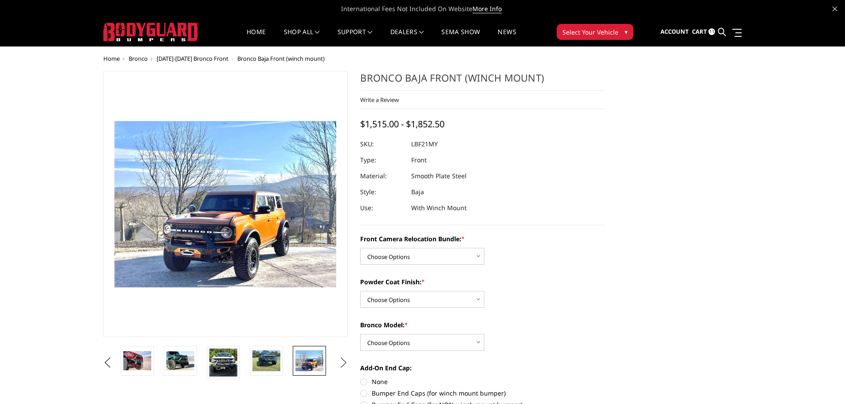
click at [347, 361] on button "Next" at bounding box center [343, 362] width 13 height 13
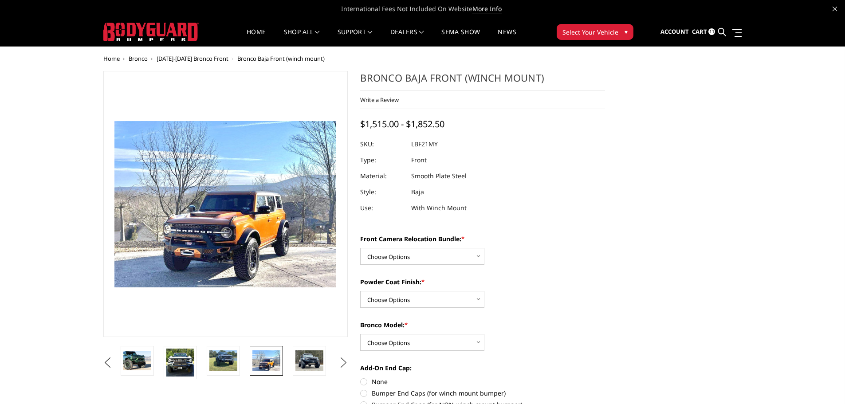
click at [345, 361] on button "Next" at bounding box center [343, 362] width 13 height 13
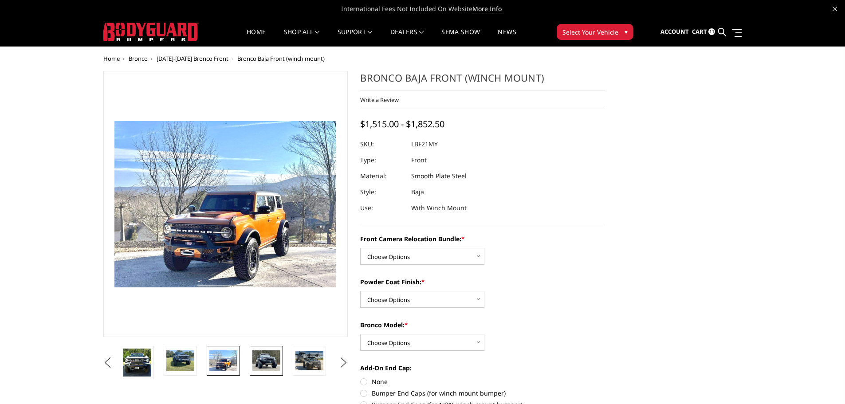
click at [266, 362] on img at bounding box center [266, 360] width 28 height 21
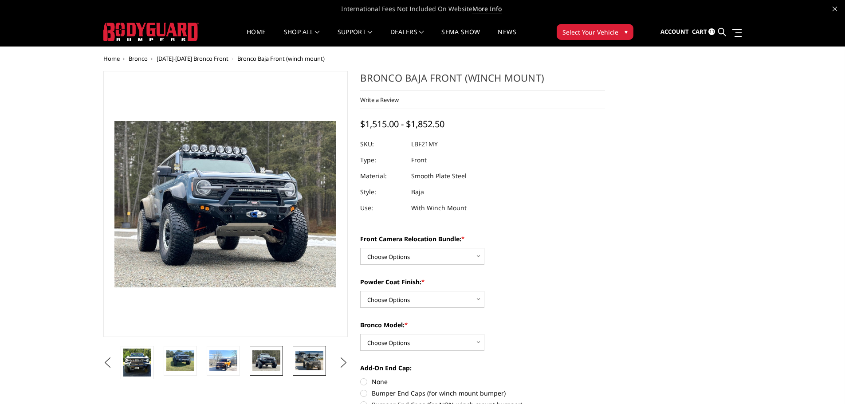
click at [309, 357] on img at bounding box center [309, 360] width 28 height 19
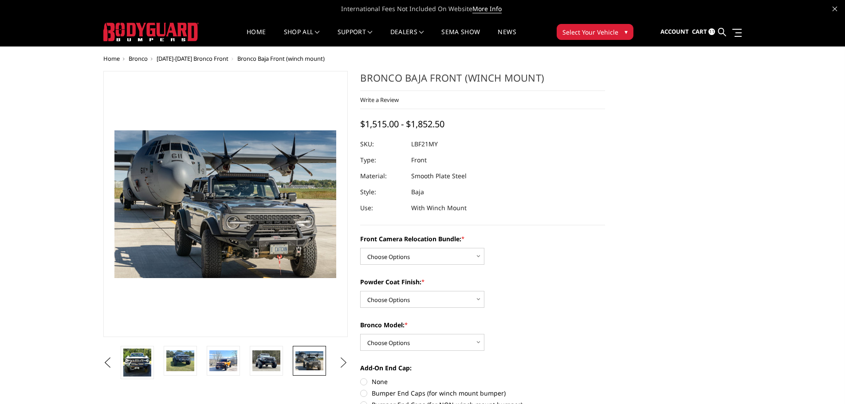
click at [342, 360] on button "Next" at bounding box center [343, 362] width 13 height 13
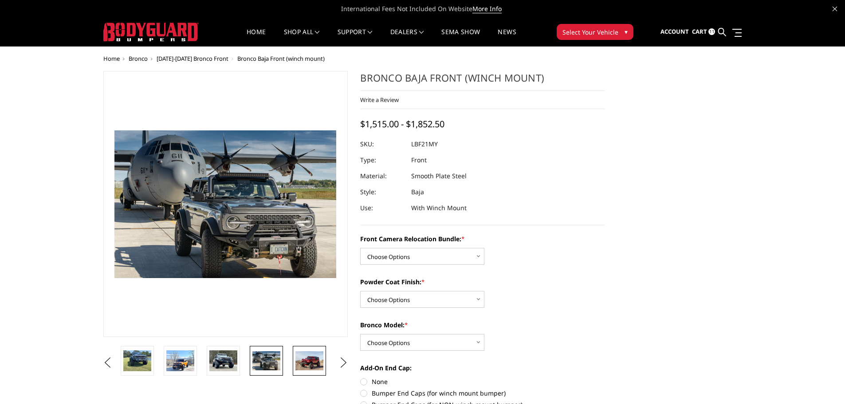
click at [309, 359] on img at bounding box center [309, 360] width 28 height 19
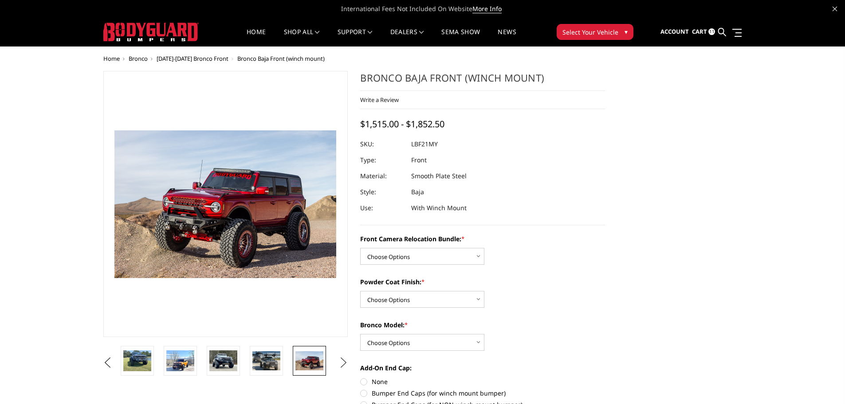
click at [346, 363] on button "Next" at bounding box center [343, 362] width 13 height 13
click at [306, 361] on img at bounding box center [309, 360] width 28 height 19
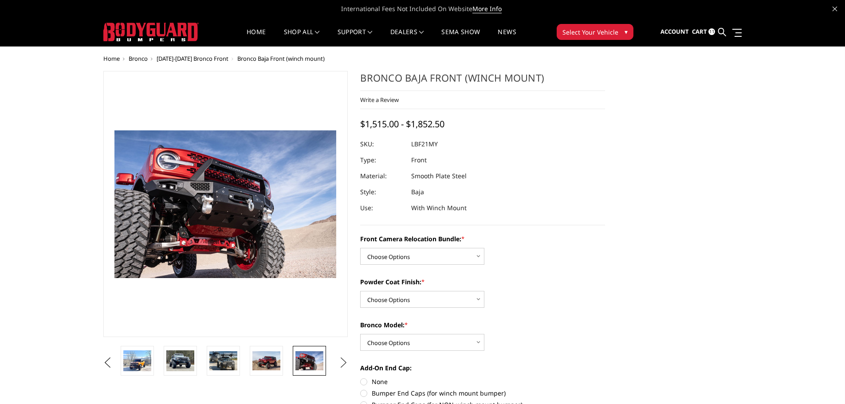
click at [345, 360] on button "Next" at bounding box center [343, 362] width 13 height 13
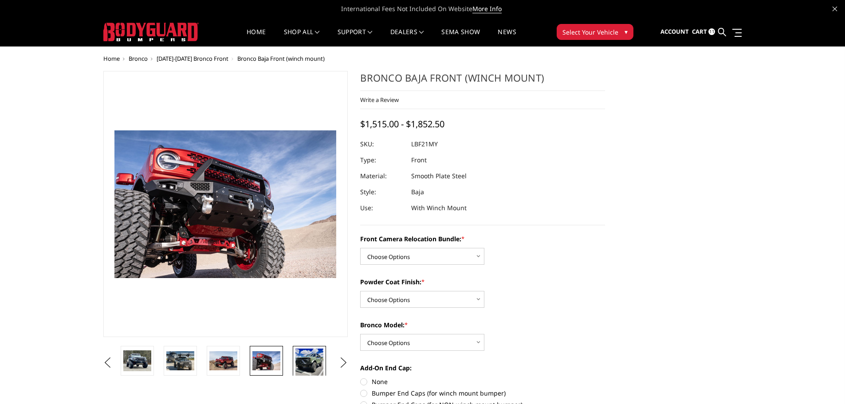
click at [308, 362] on img at bounding box center [309, 363] width 28 height 28
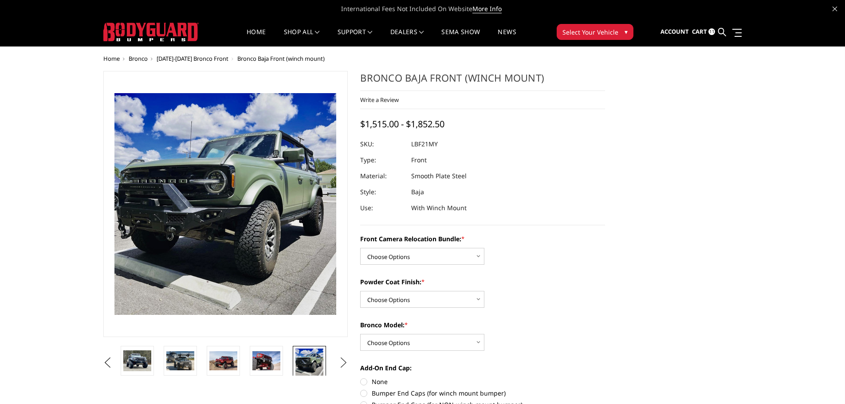
click at [345, 361] on button "Next" at bounding box center [343, 362] width 13 height 13
click at [298, 358] on img at bounding box center [309, 360] width 28 height 19
